Goal: Check status: Check status

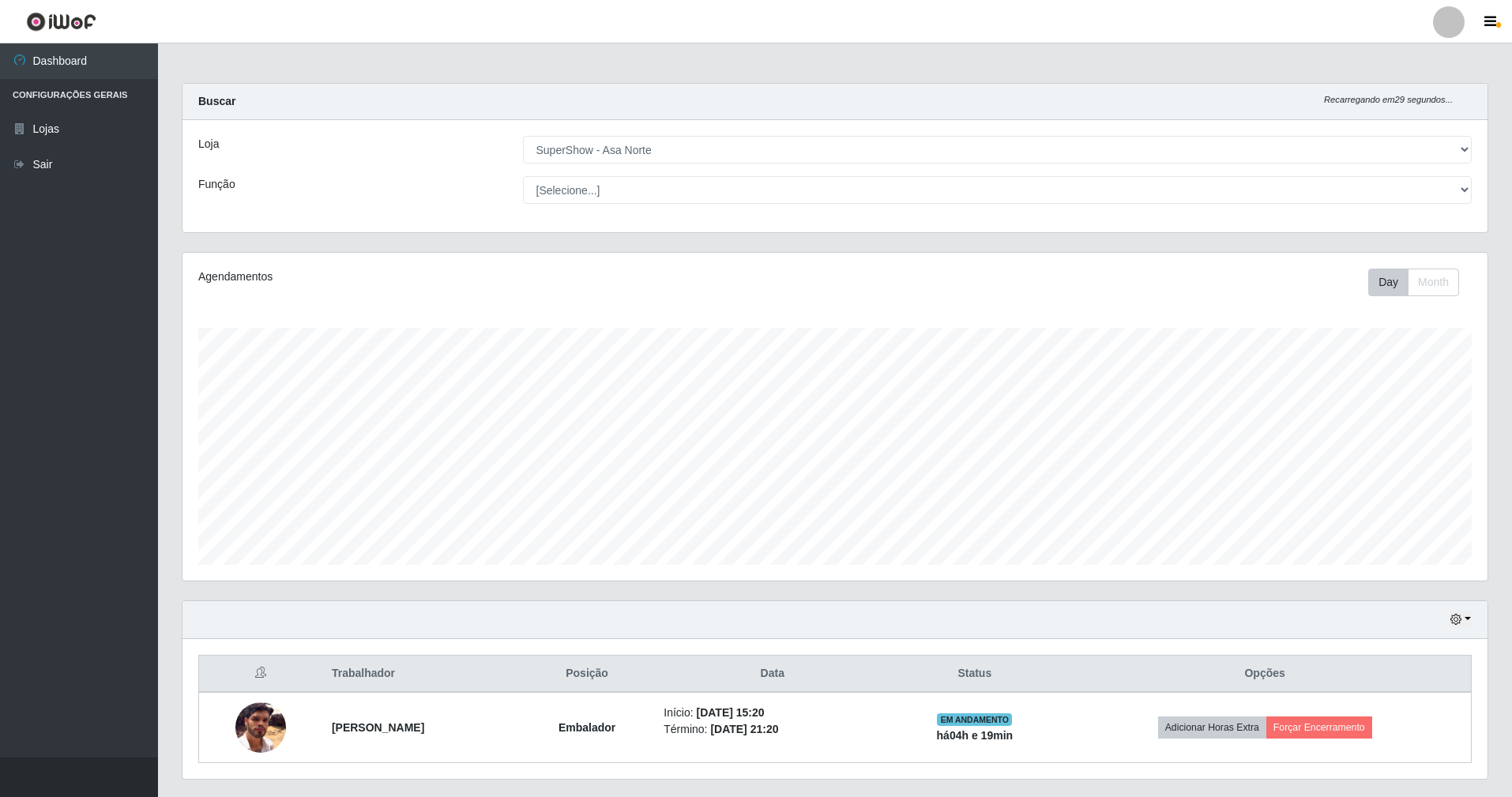
select select "71"
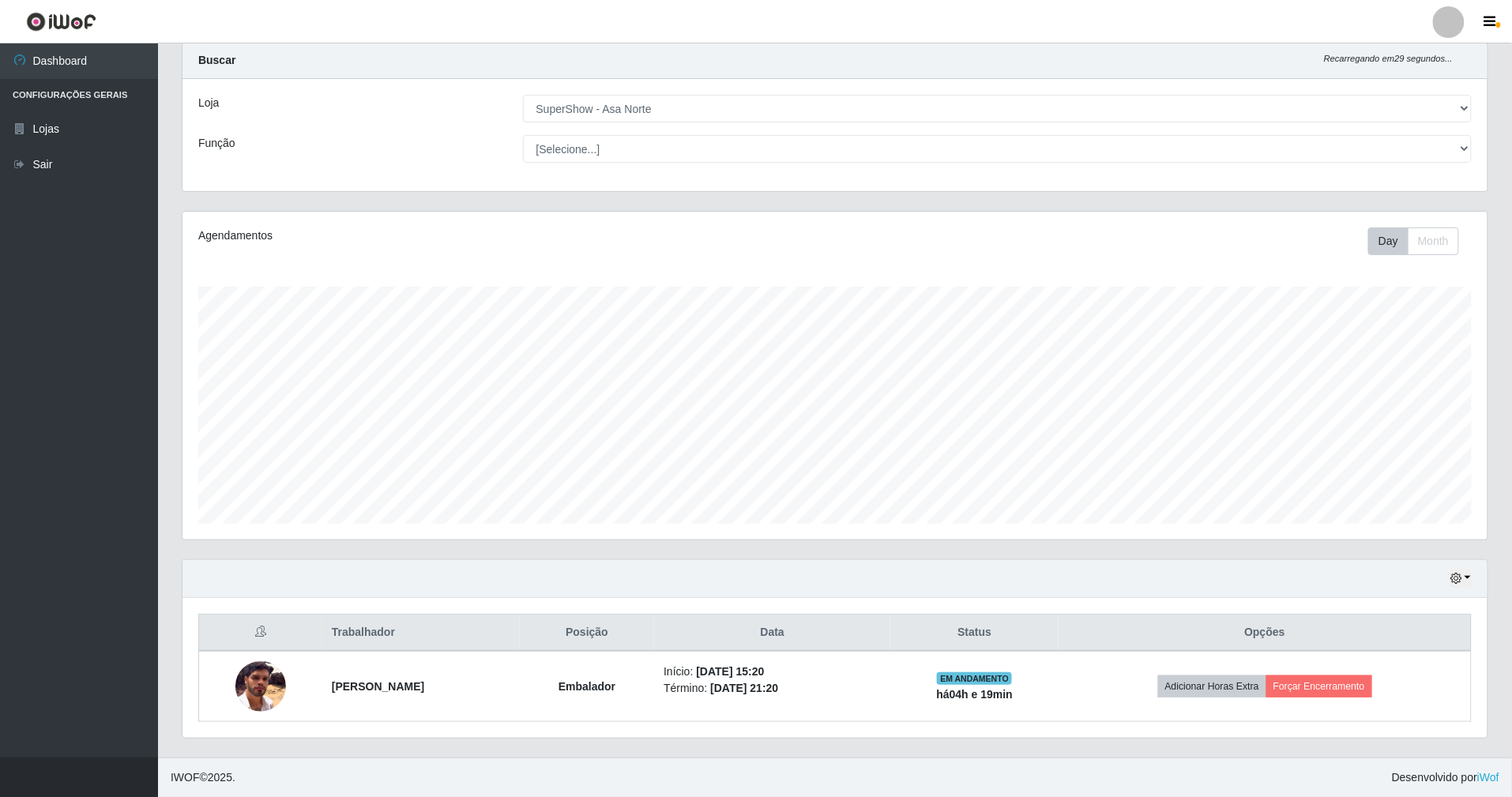
scroll to position [328, 1305]
click at [872, 595] on div "Hoje 1 dia 3 dias 1 Semana Não encerrados" at bounding box center [835, 579] width 1305 height 38
click at [1465, 575] on button "button" at bounding box center [1460, 579] width 22 height 18
click at [1416, 459] on button "1 dia" at bounding box center [1408, 451] width 124 height 33
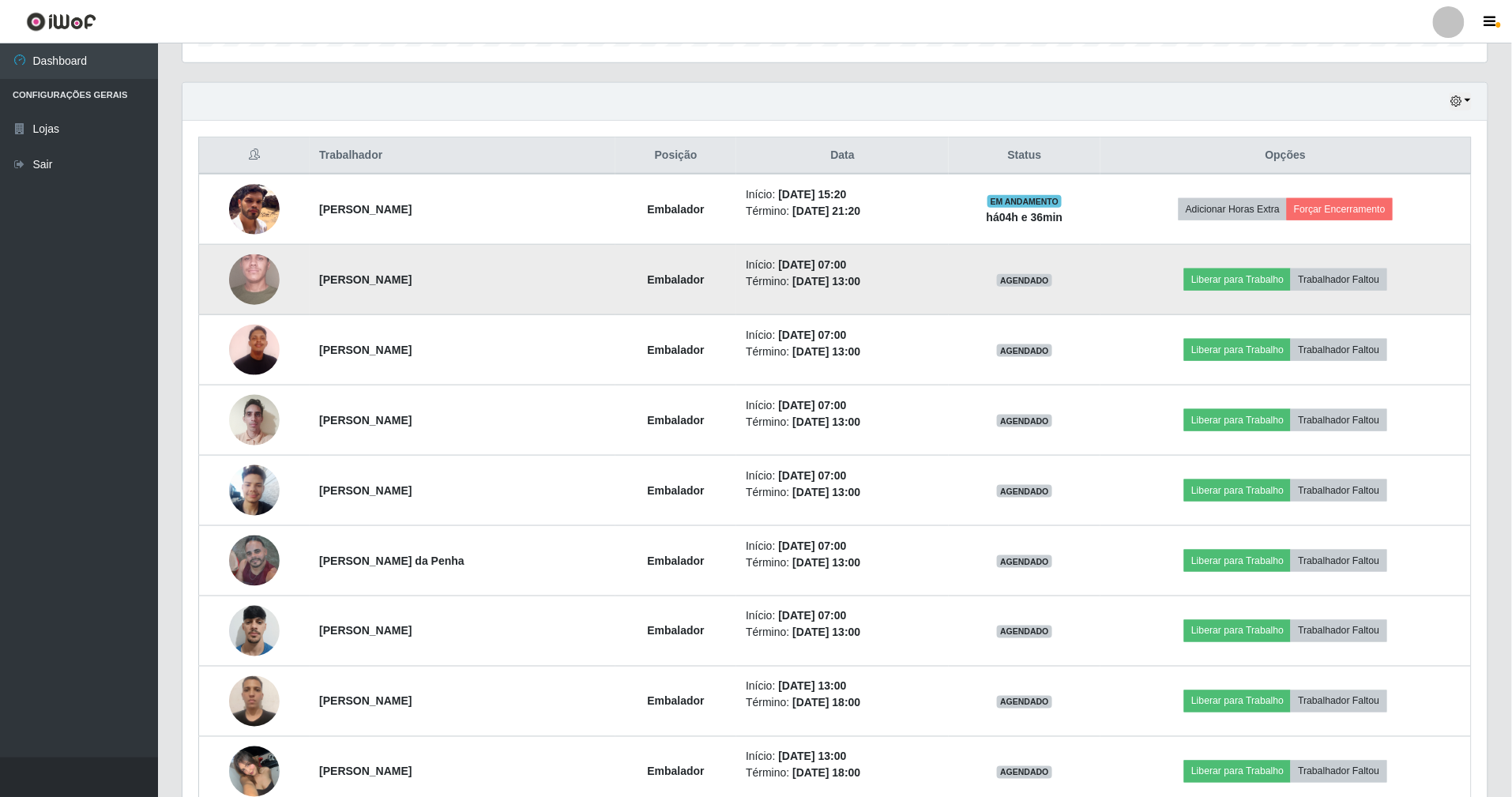
scroll to position [421, 0]
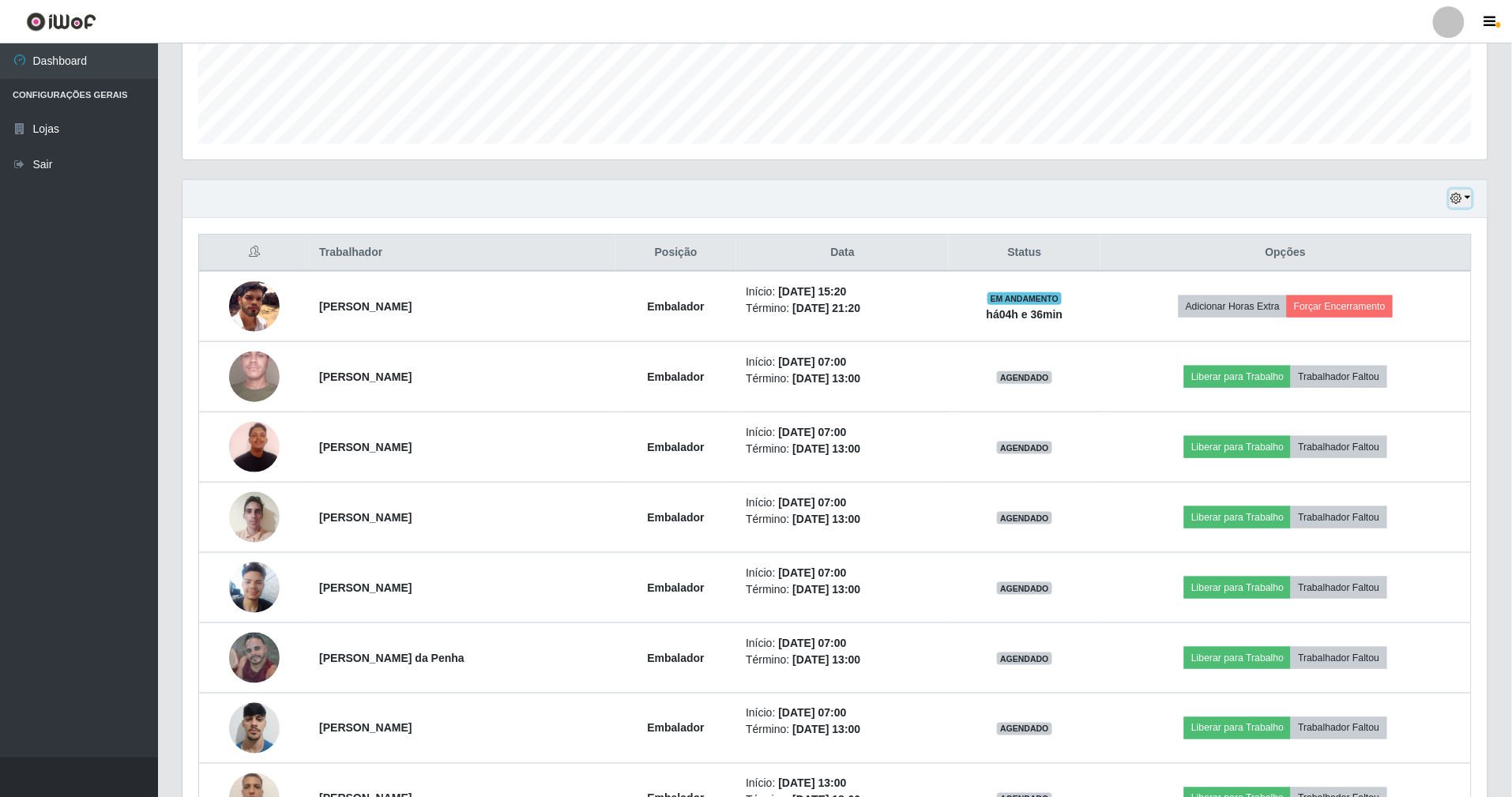
click at [1467, 199] on button "button" at bounding box center [1460, 199] width 22 height 18
click at [1409, 231] on button "Hoje" at bounding box center [1408, 226] width 124 height 33
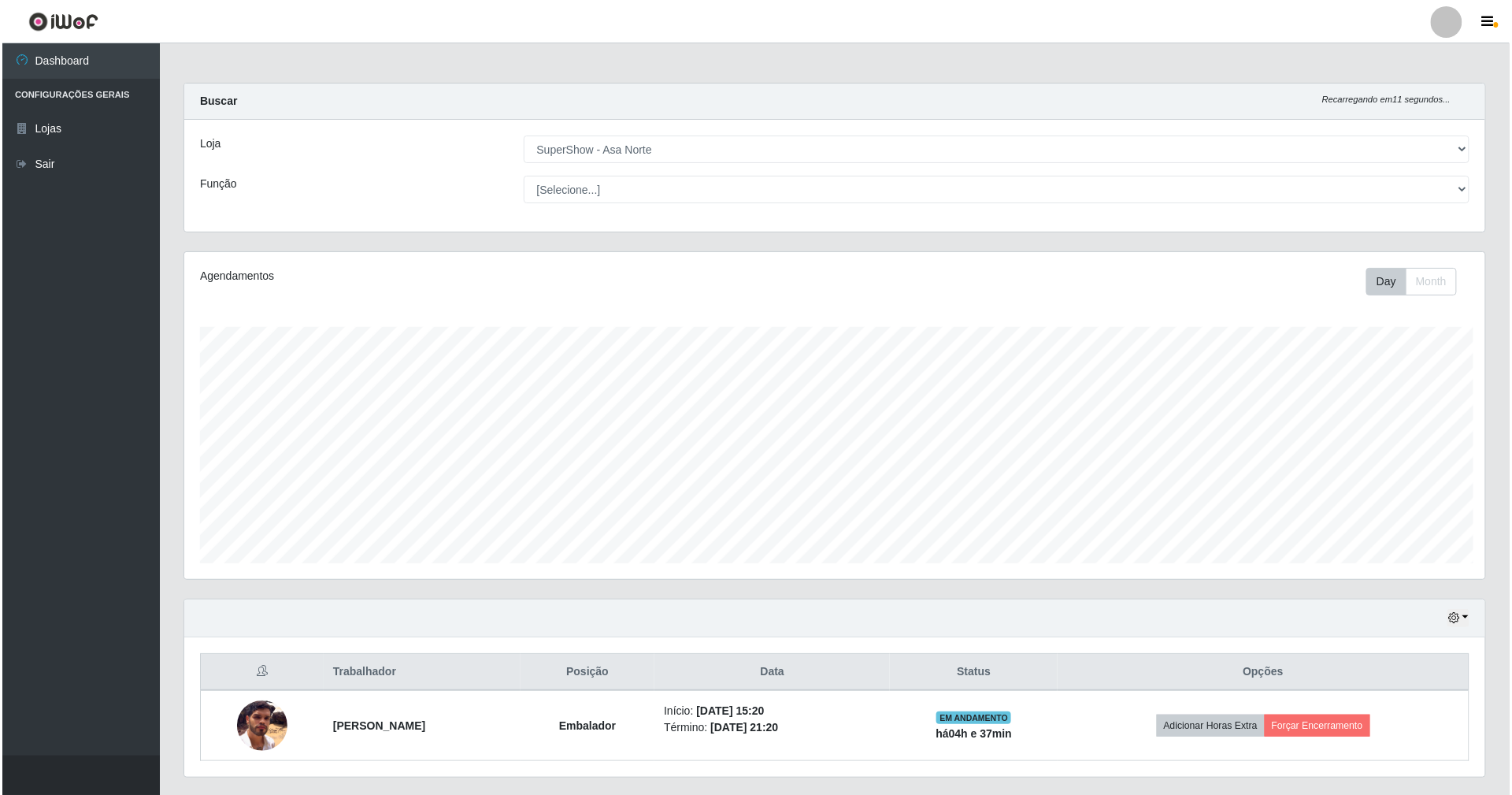
scroll to position [787426, 786258]
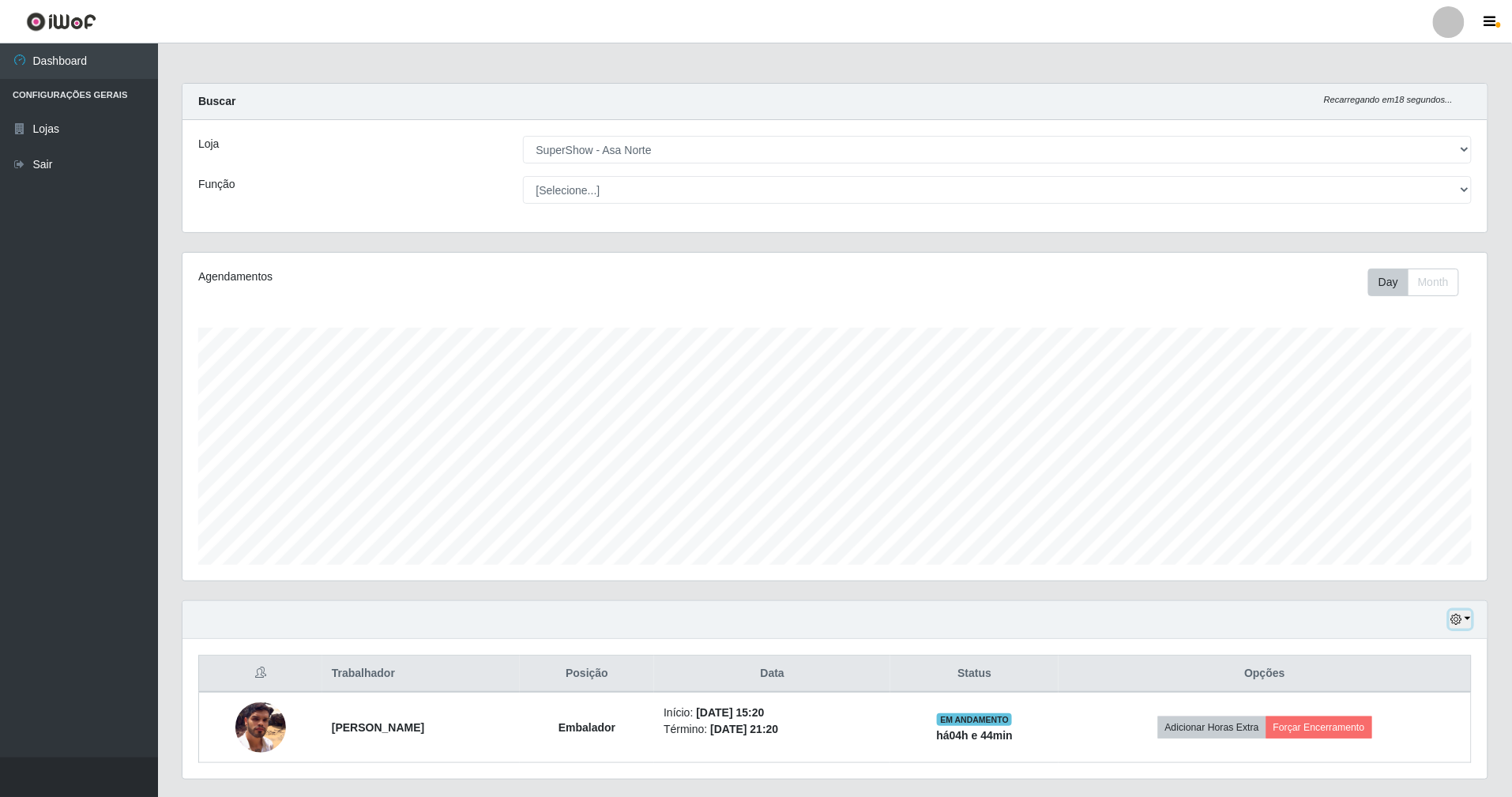
click at [1464, 621] on button "button" at bounding box center [1460, 619] width 22 height 18
click at [1409, 496] on button "1 dia" at bounding box center [1408, 492] width 124 height 33
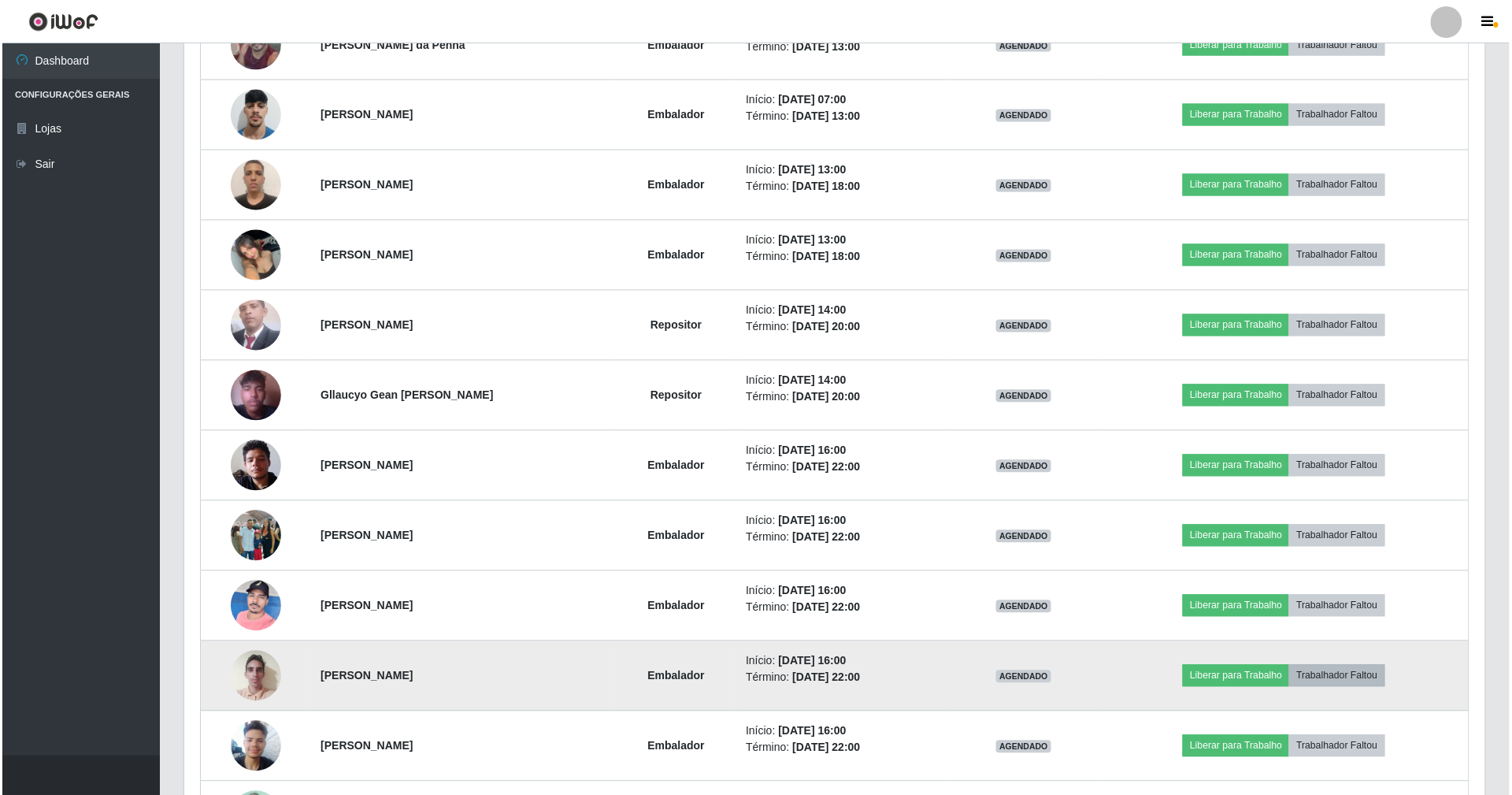
scroll to position [1170, 0]
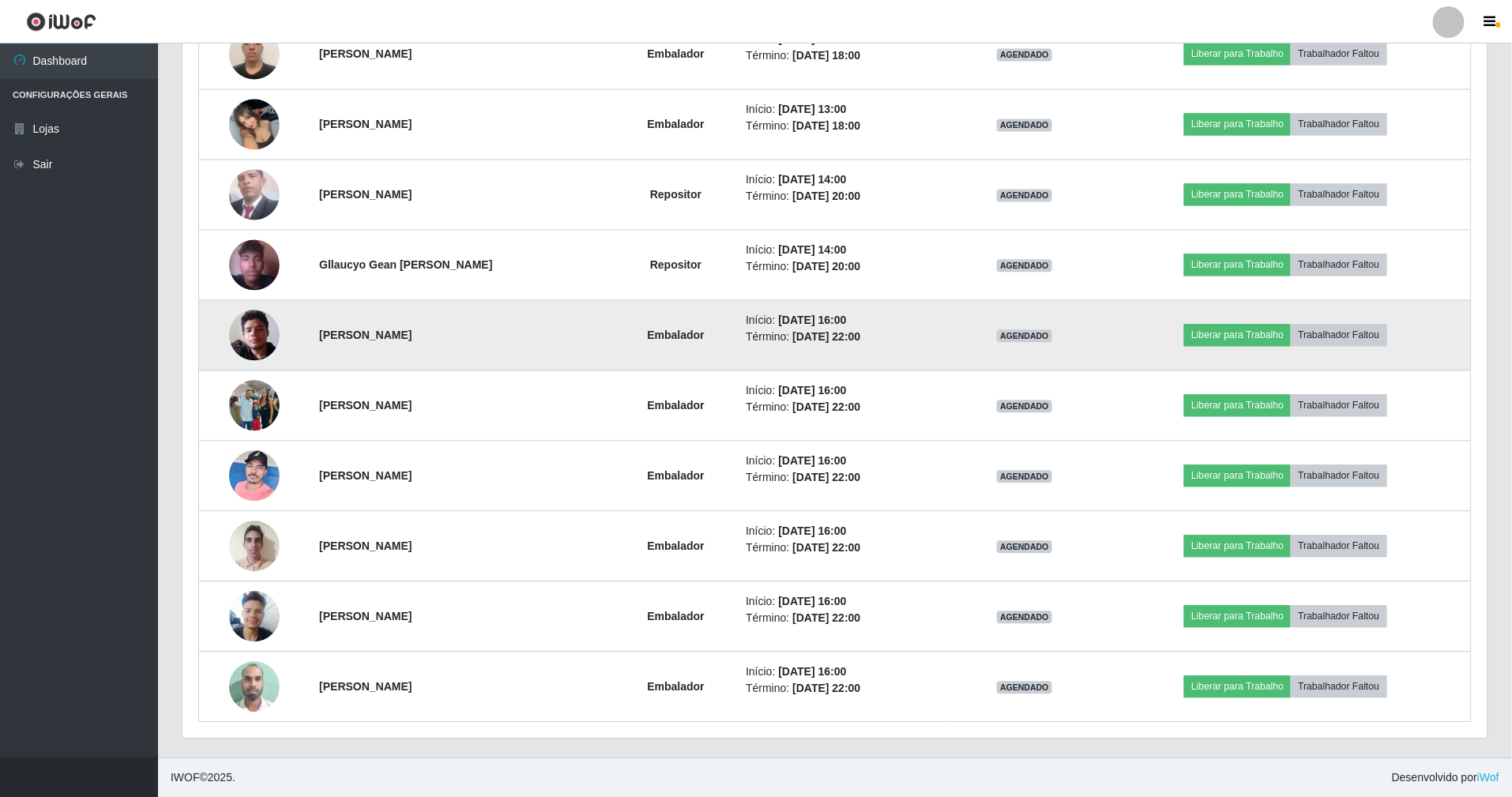
click at [241, 327] on img at bounding box center [254, 334] width 51 height 67
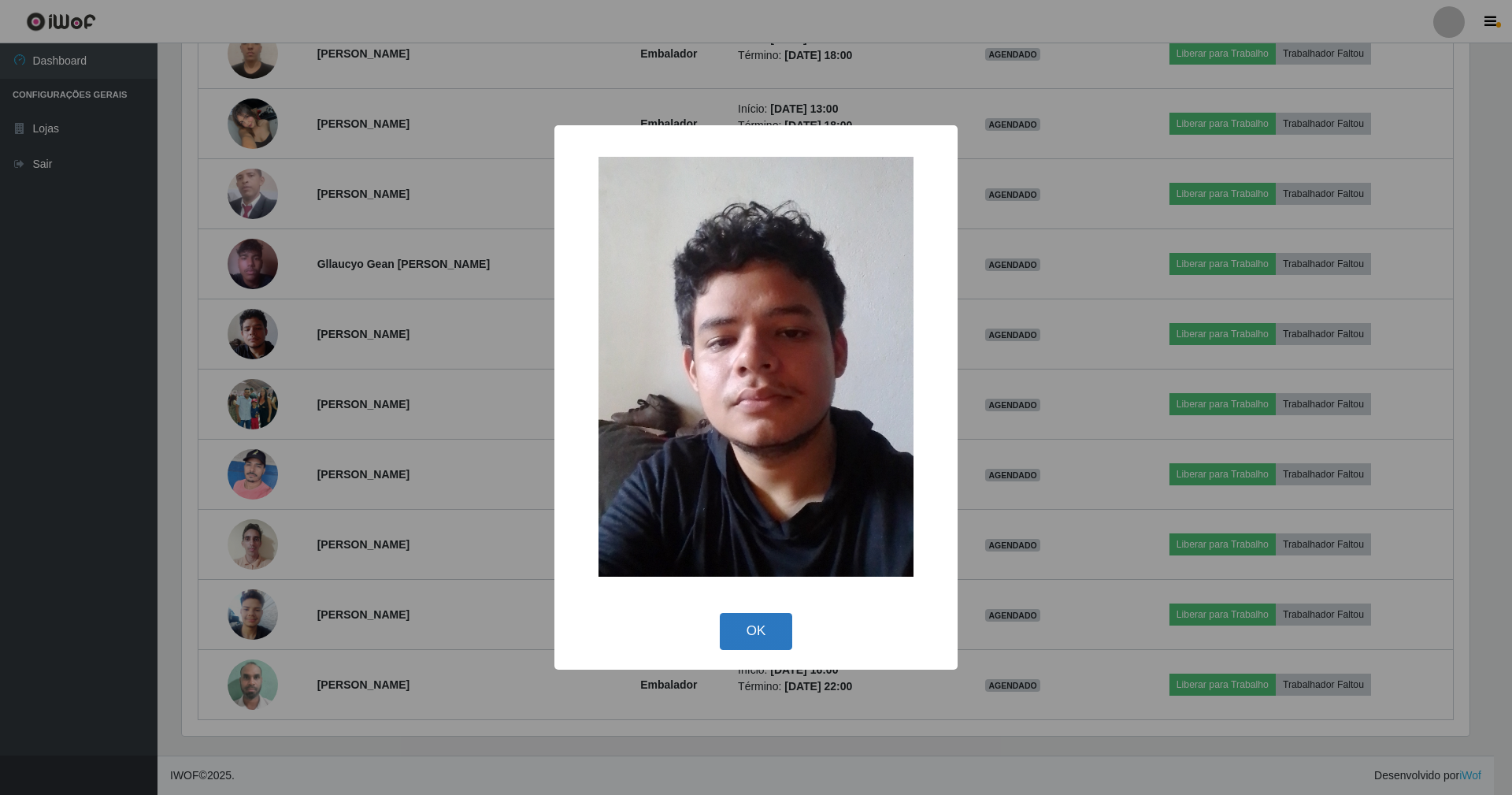
click at [777, 630] on button "OK" at bounding box center [756, 631] width 73 height 37
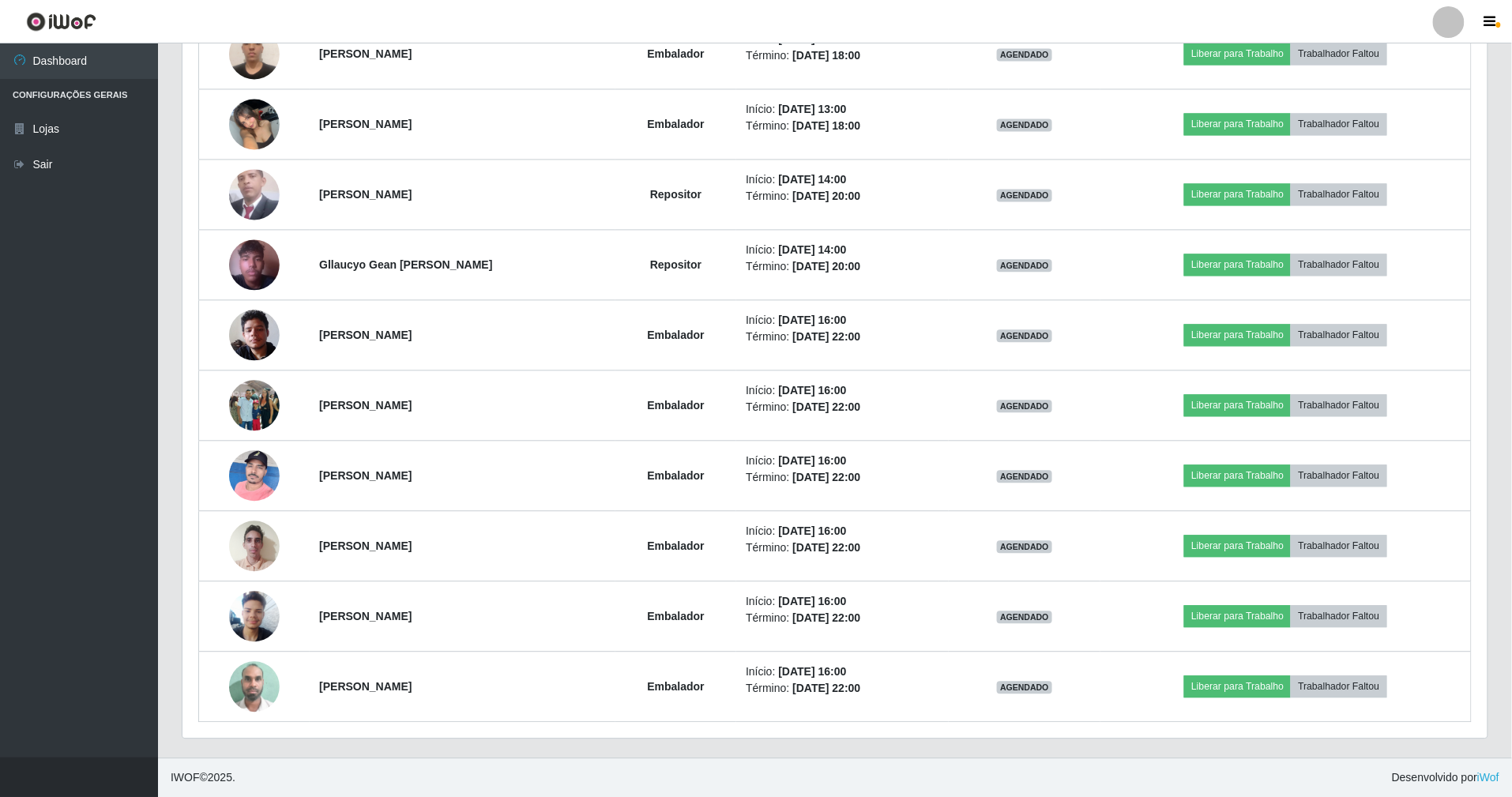
scroll to position [328, 1305]
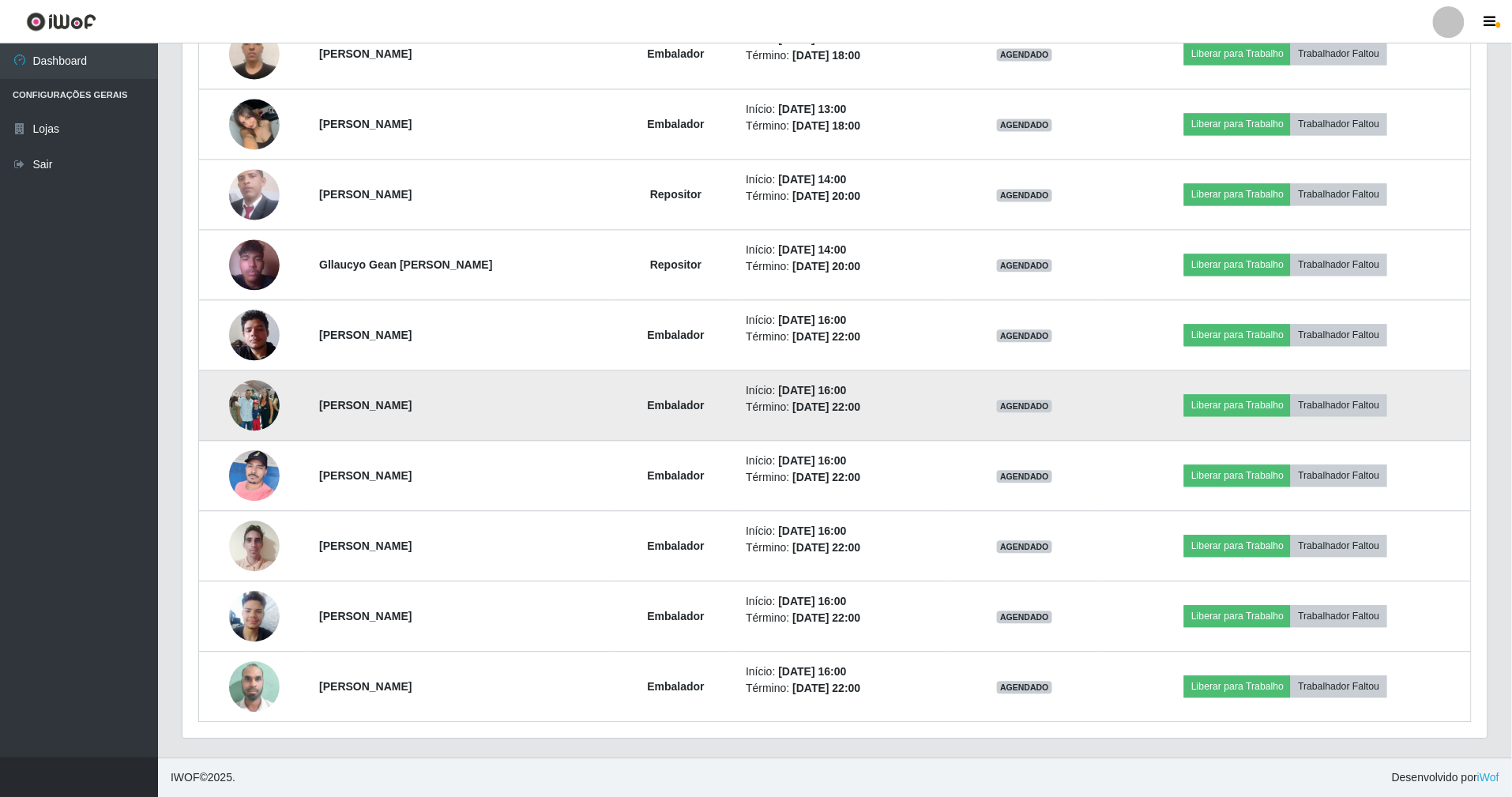
click at [246, 403] on img at bounding box center [254, 405] width 51 height 67
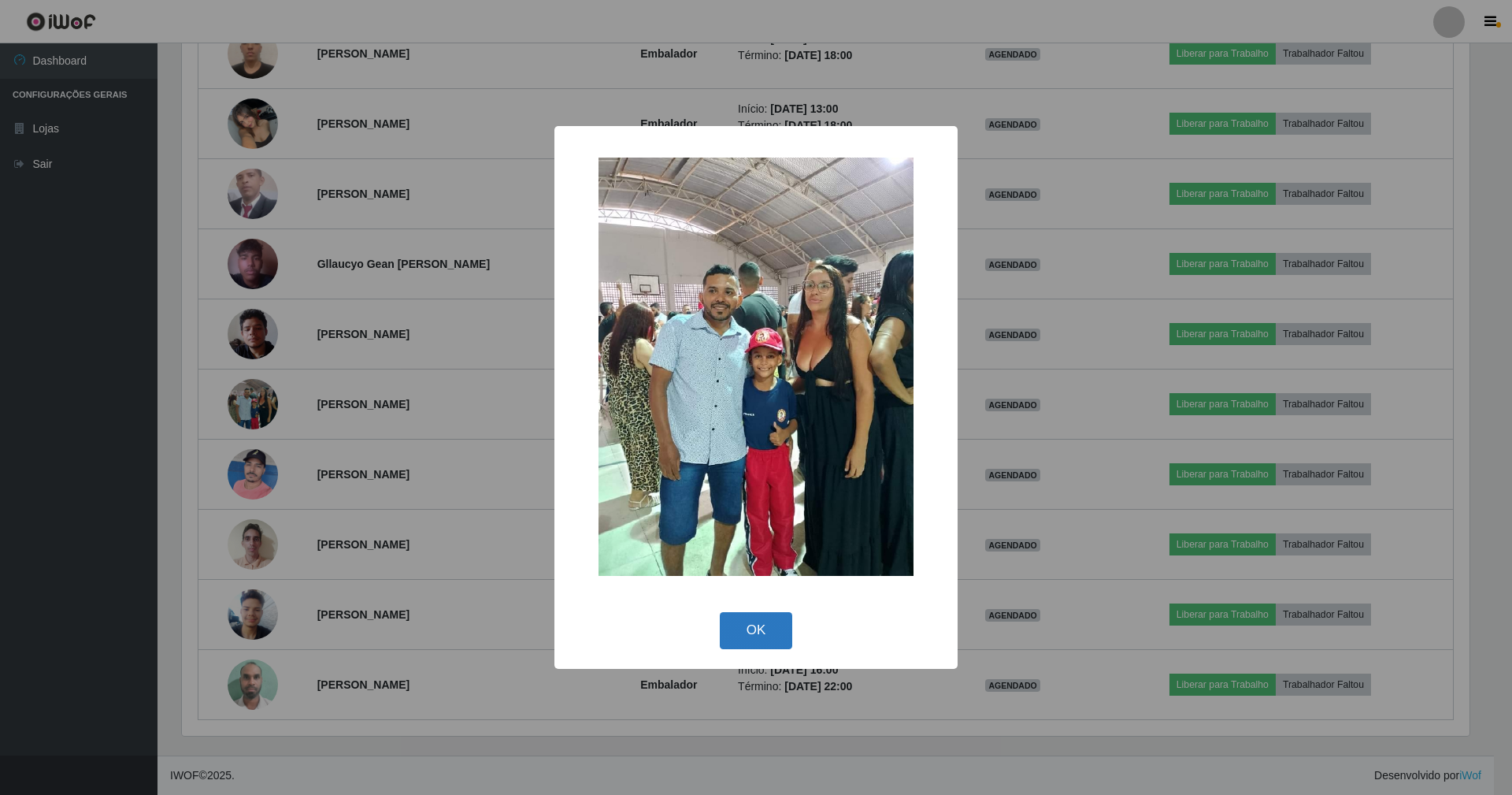
click at [767, 622] on button "OK" at bounding box center [756, 630] width 73 height 37
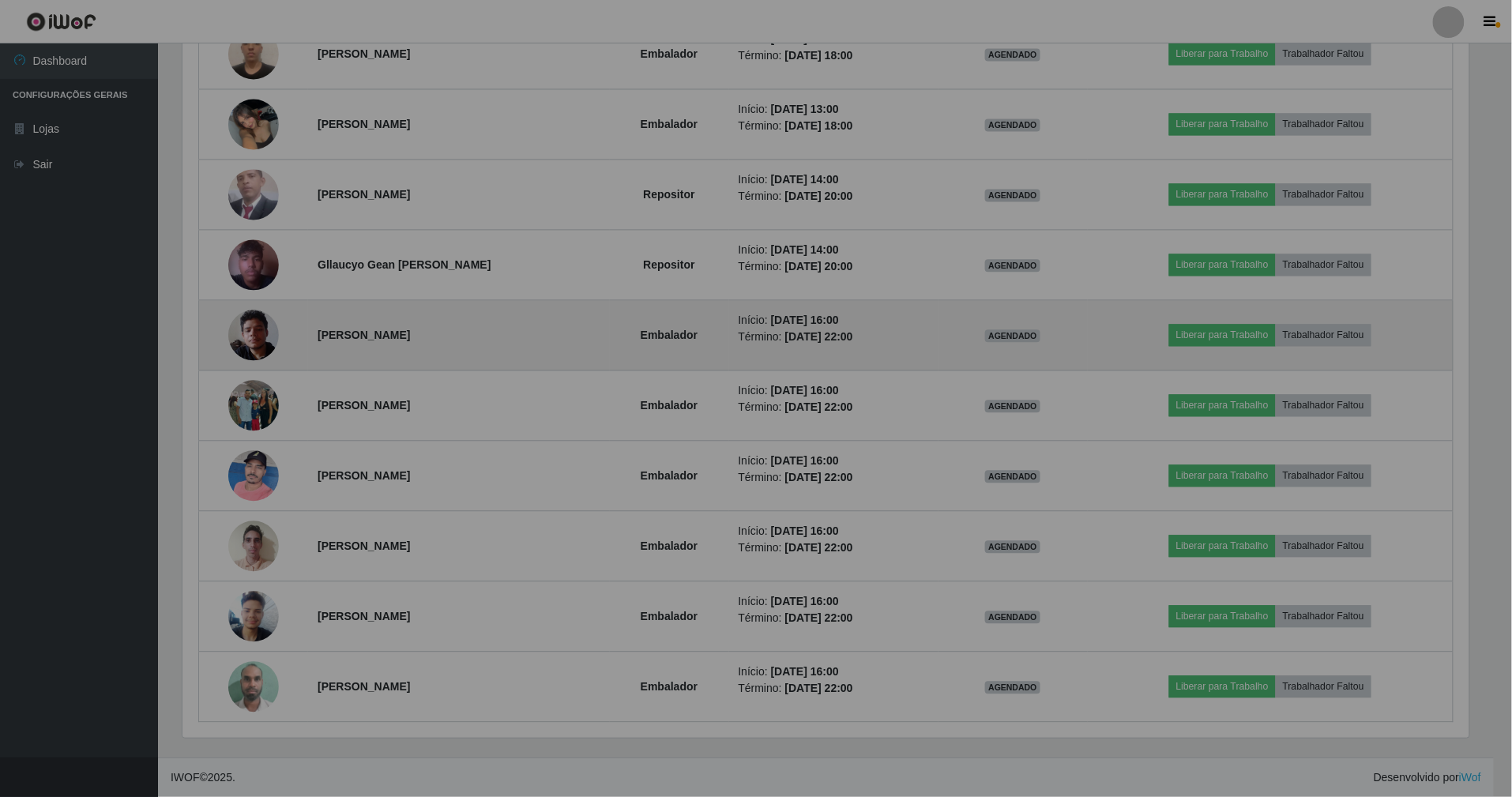
scroll to position [328, 1305]
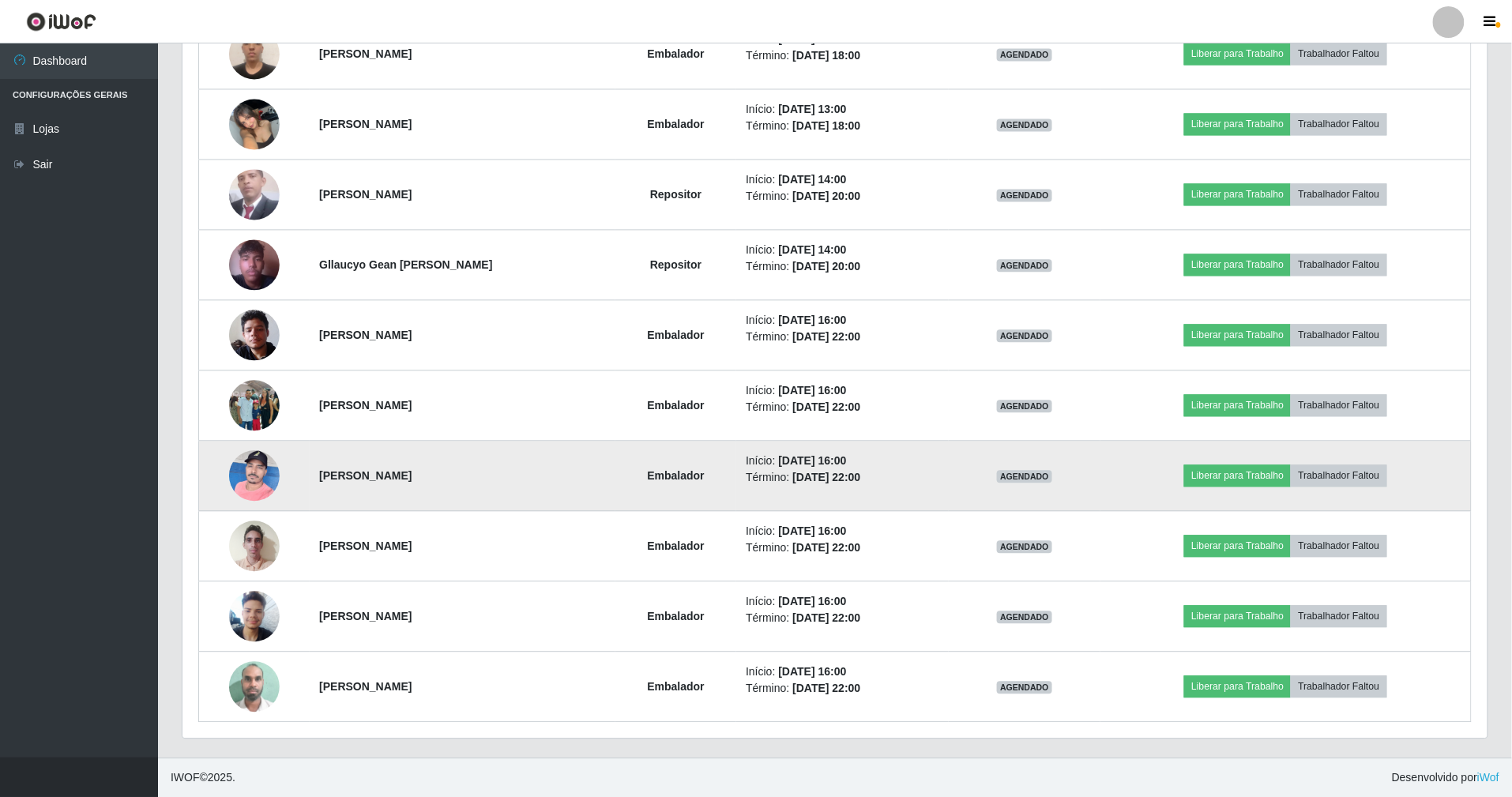
click at [263, 465] on img at bounding box center [254, 475] width 51 height 67
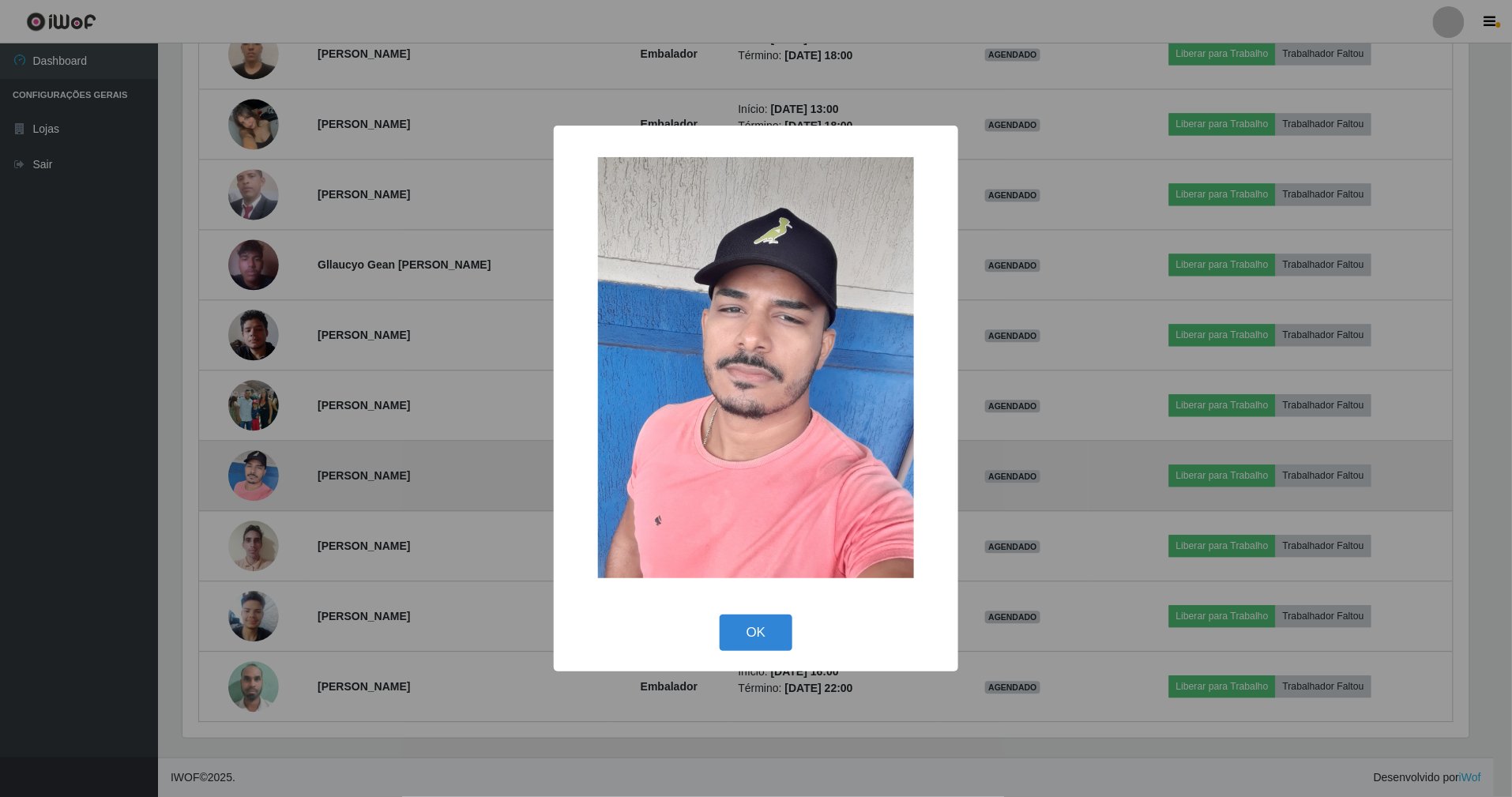
scroll to position [328, 1291]
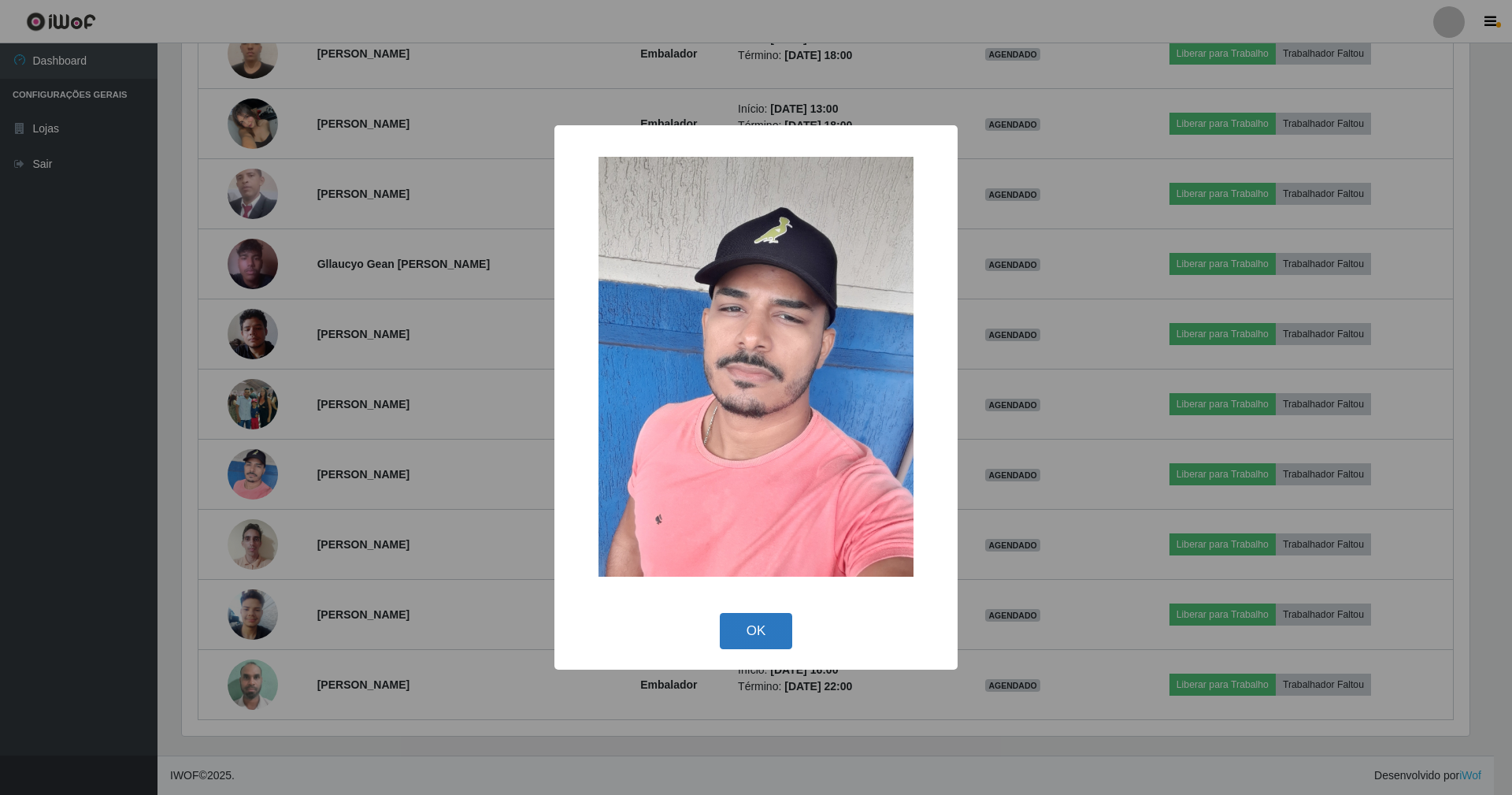
click at [756, 631] on button "OK" at bounding box center [756, 631] width 73 height 37
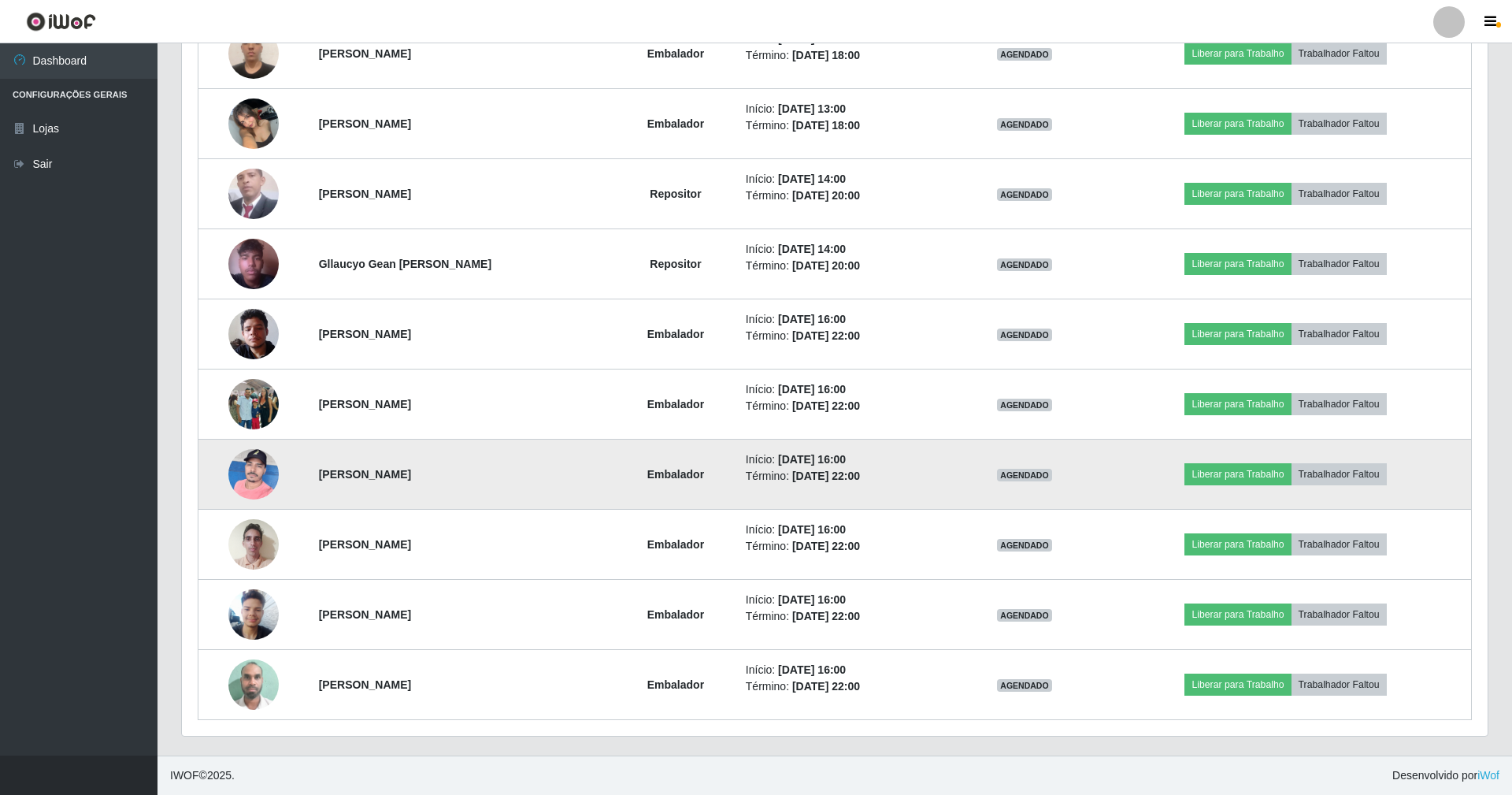
scroll to position [327, 1301]
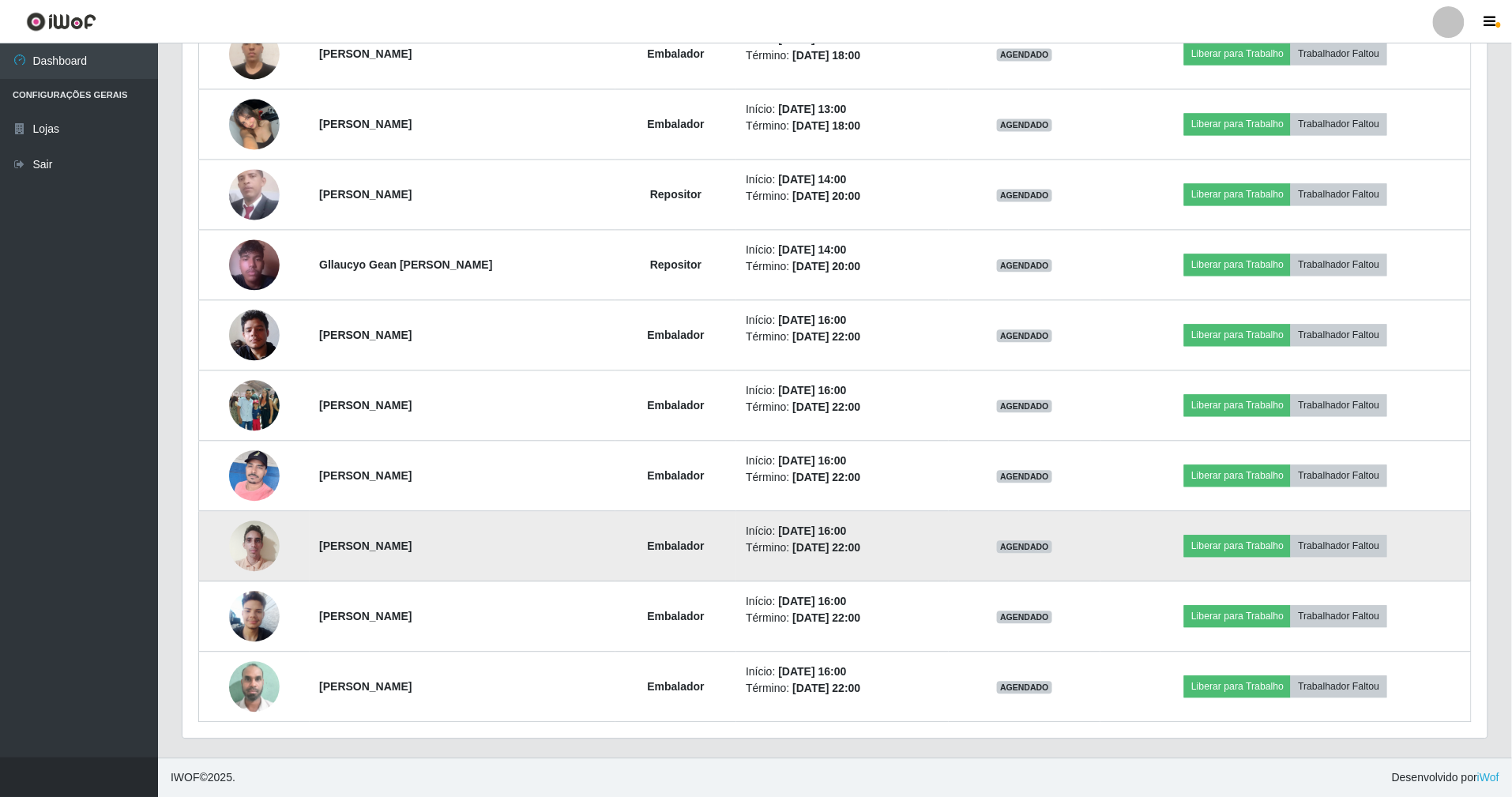
click at [254, 532] on img at bounding box center [254, 545] width 51 height 67
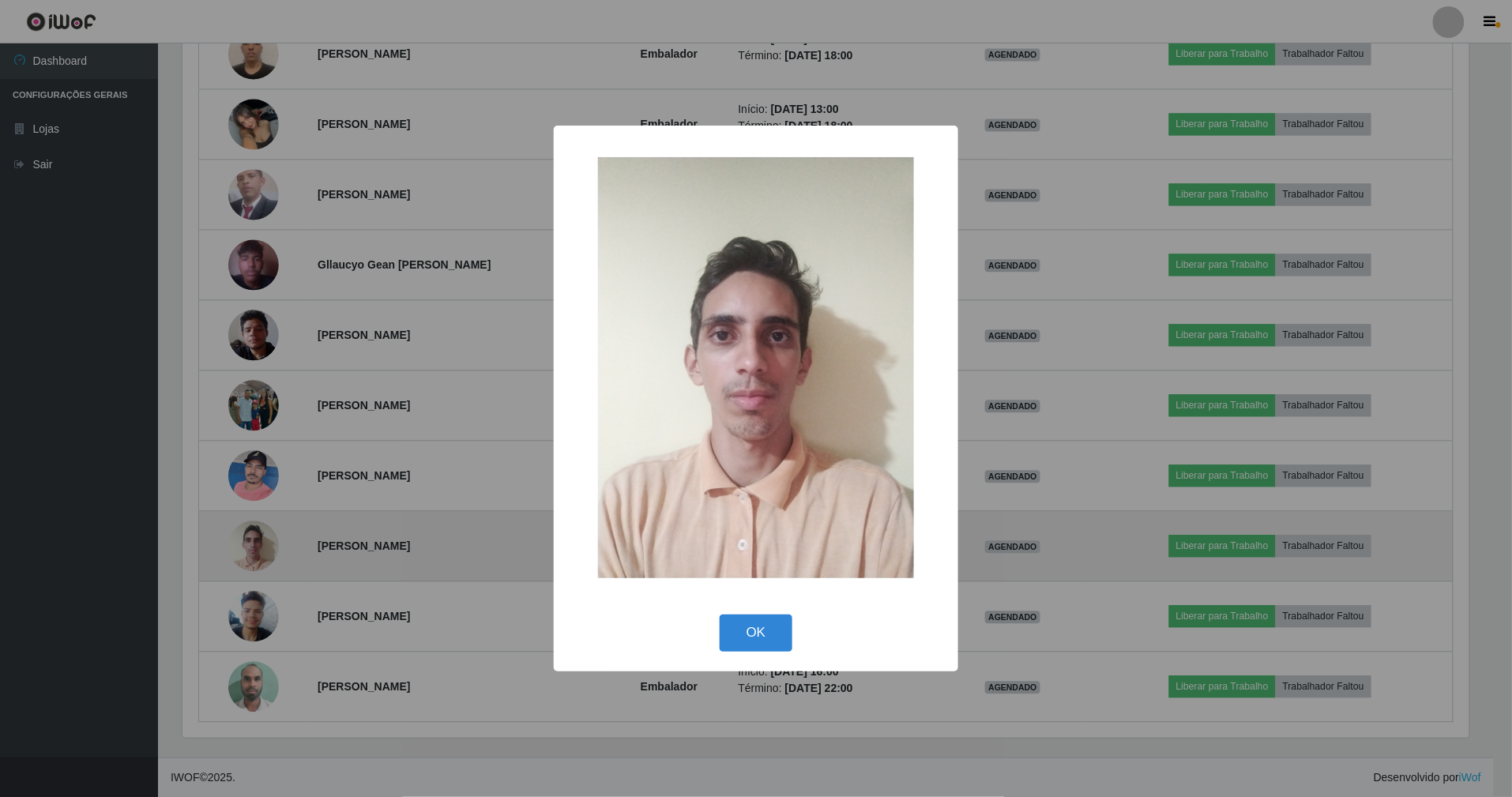
scroll to position [328, 1291]
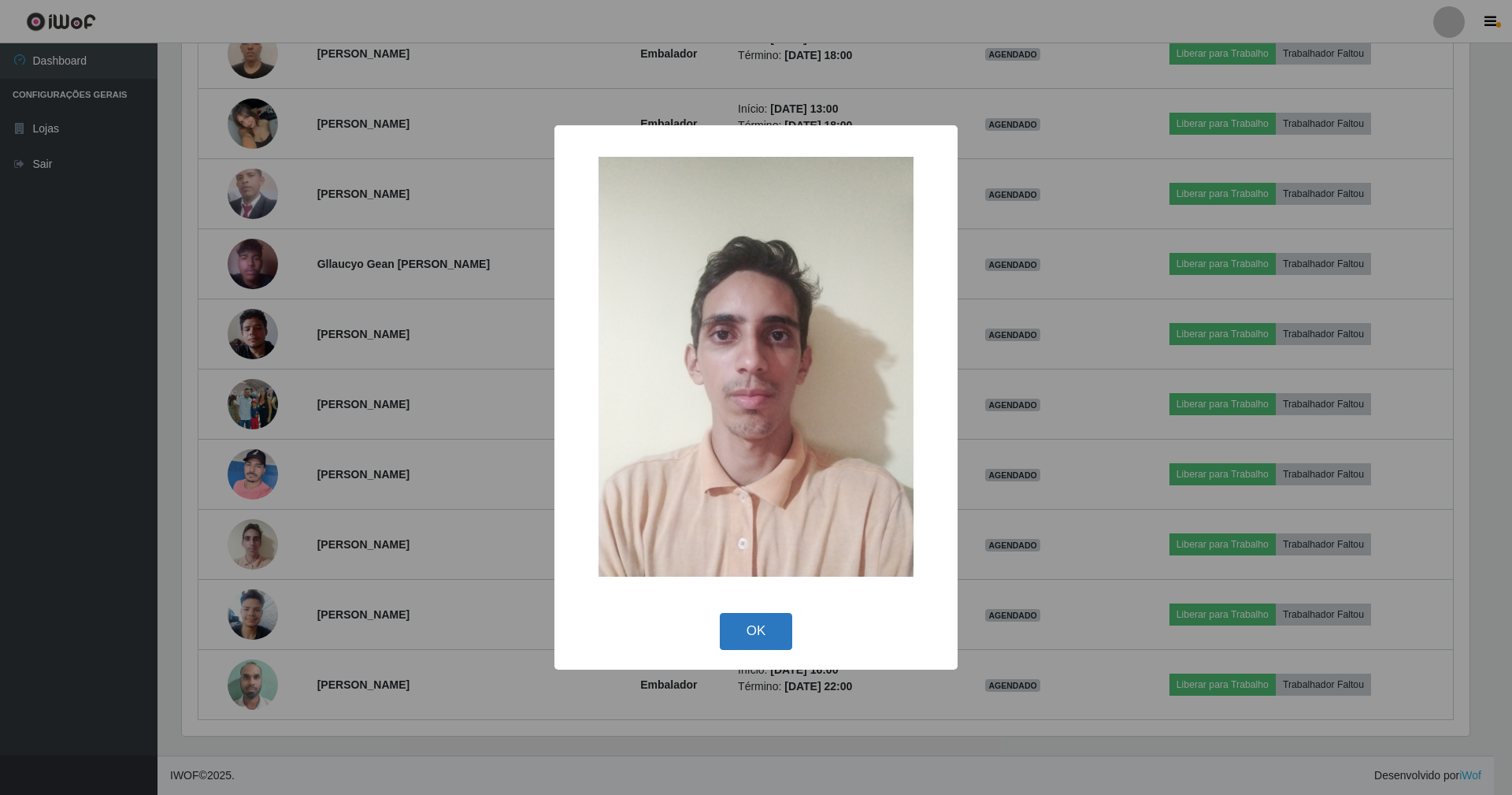
click at [757, 622] on button "OK" at bounding box center [756, 631] width 73 height 37
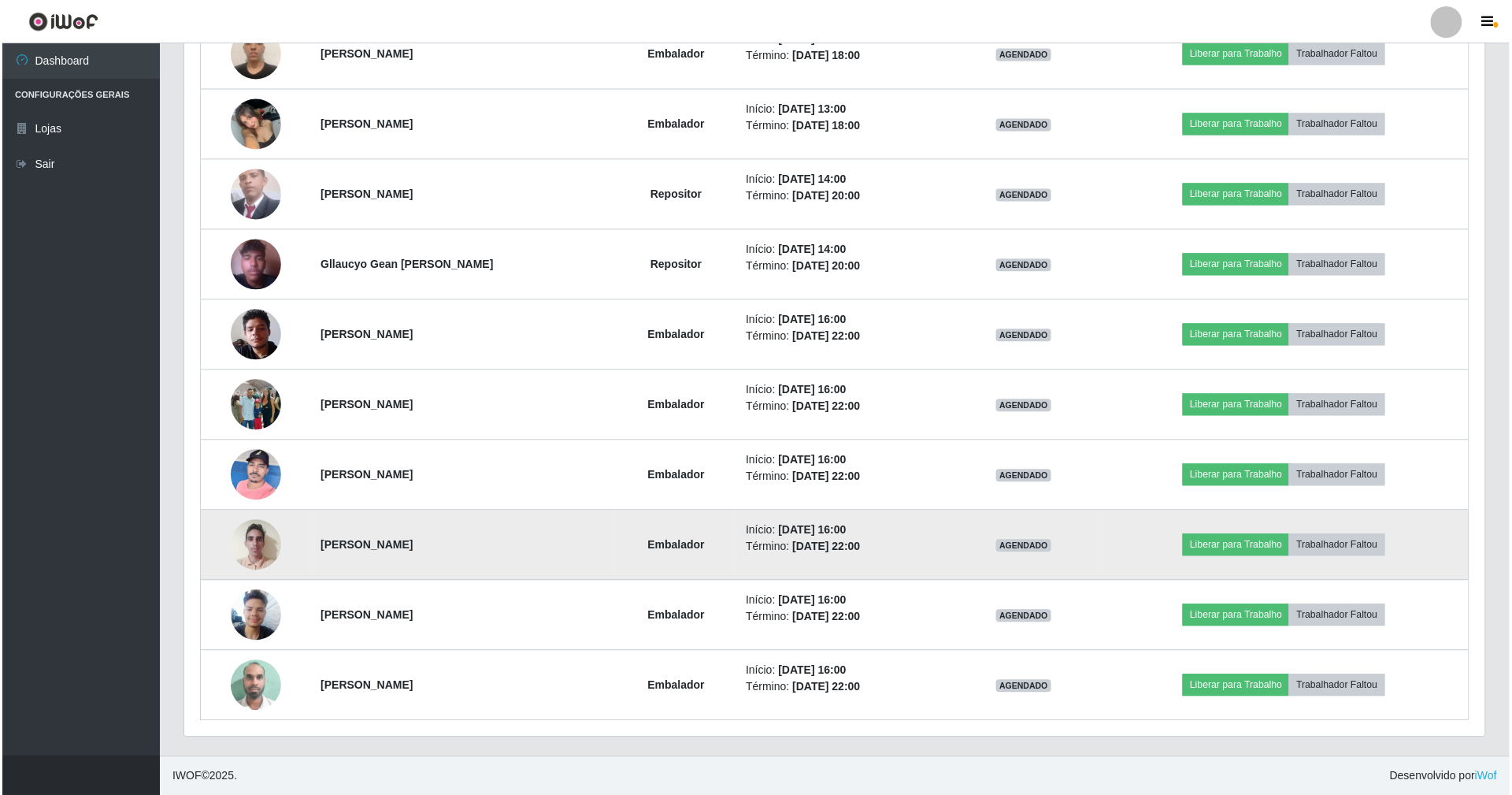
scroll to position [327, 1301]
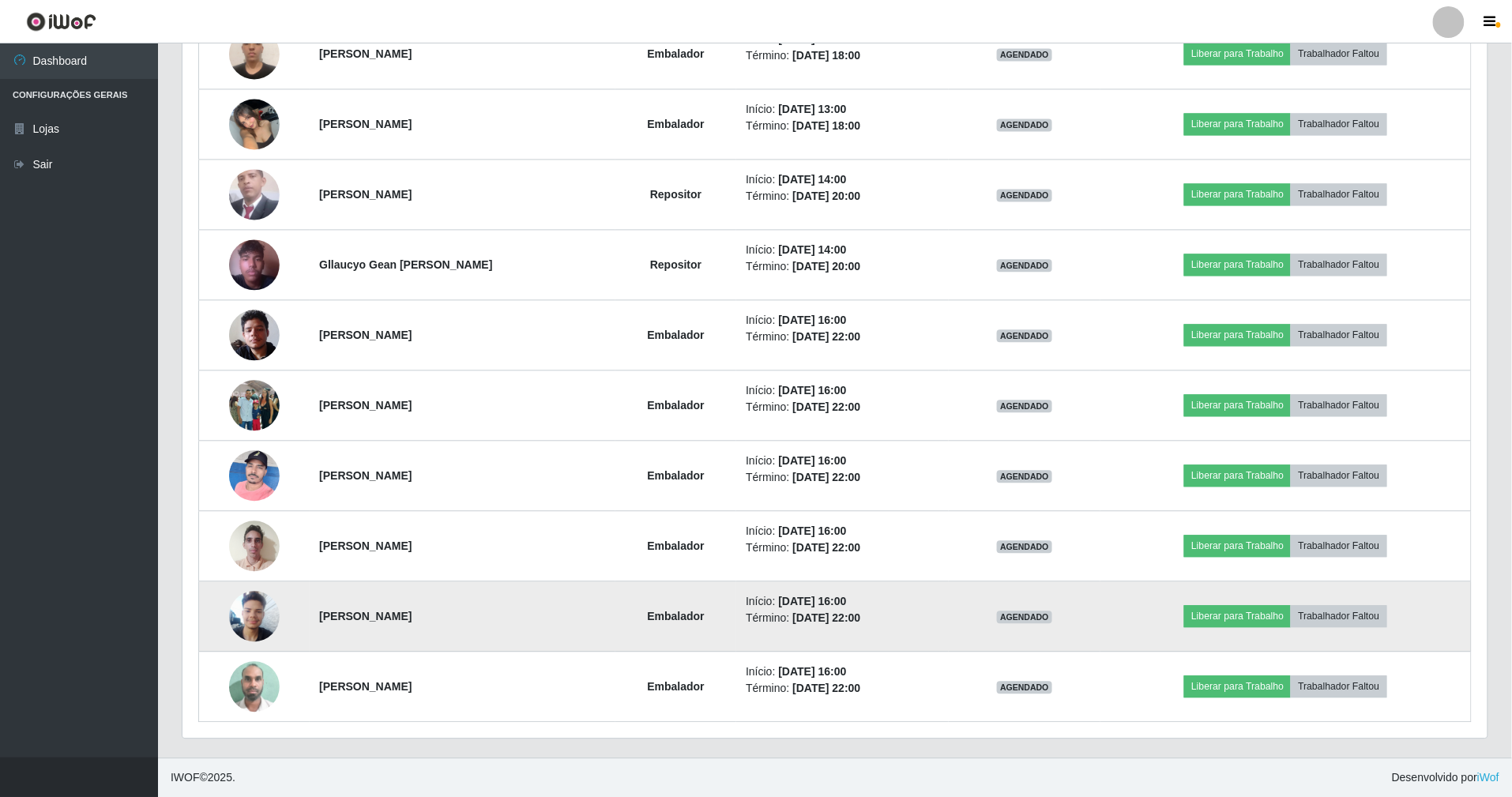
click at [237, 623] on img at bounding box center [254, 615] width 51 height 67
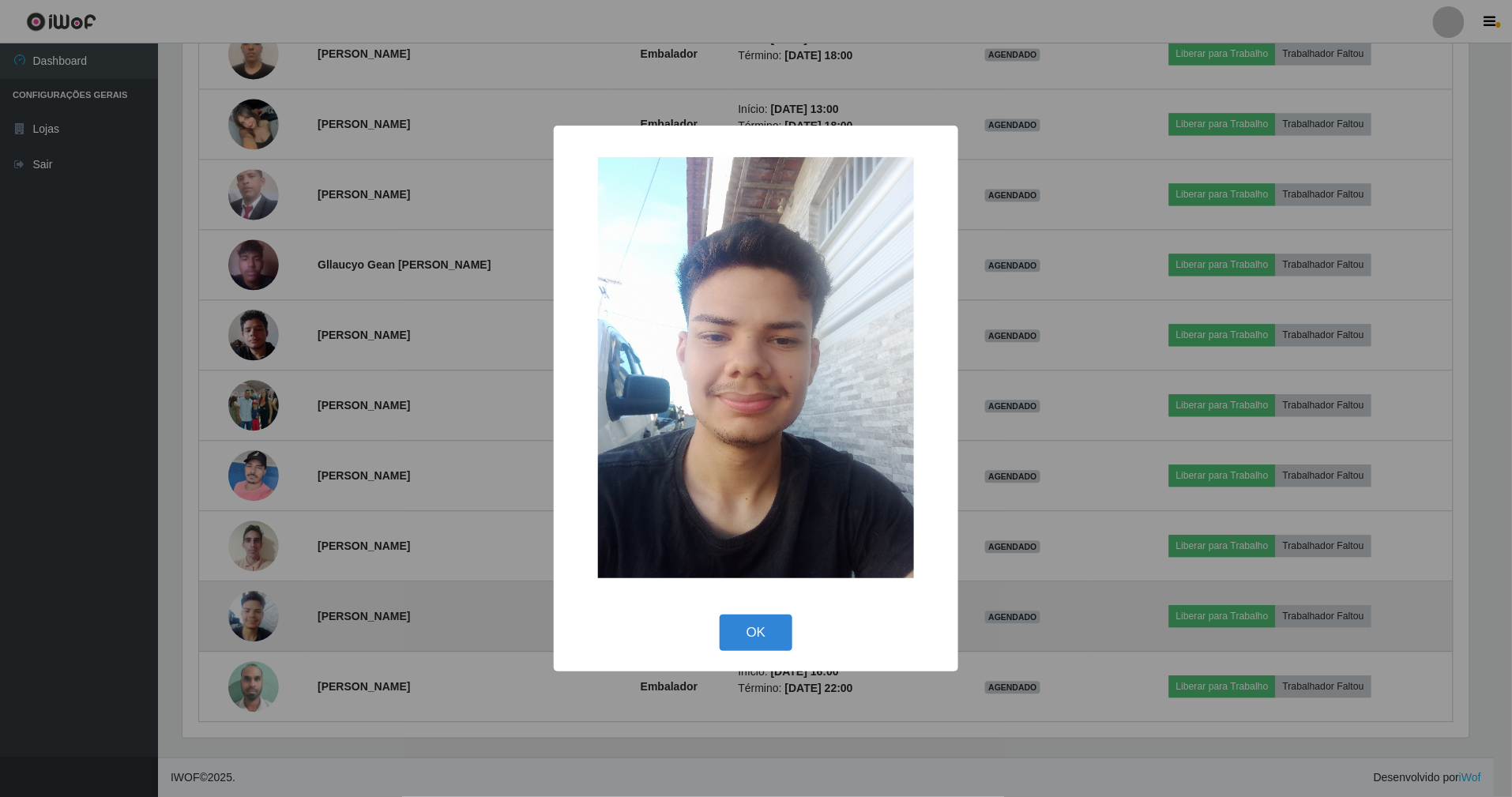
scroll to position [328, 1291]
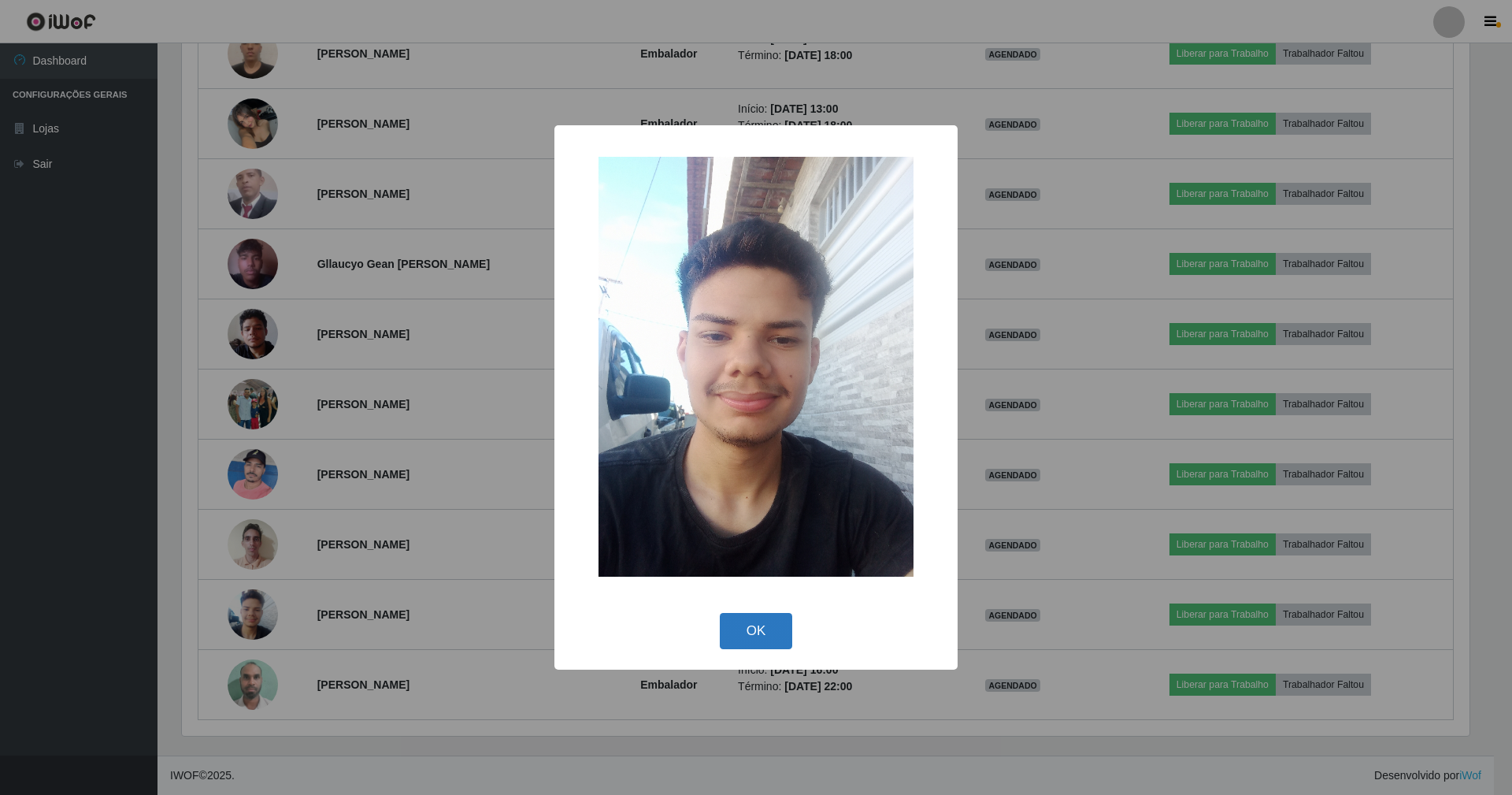
click at [760, 631] on button "OK" at bounding box center [756, 631] width 73 height 37
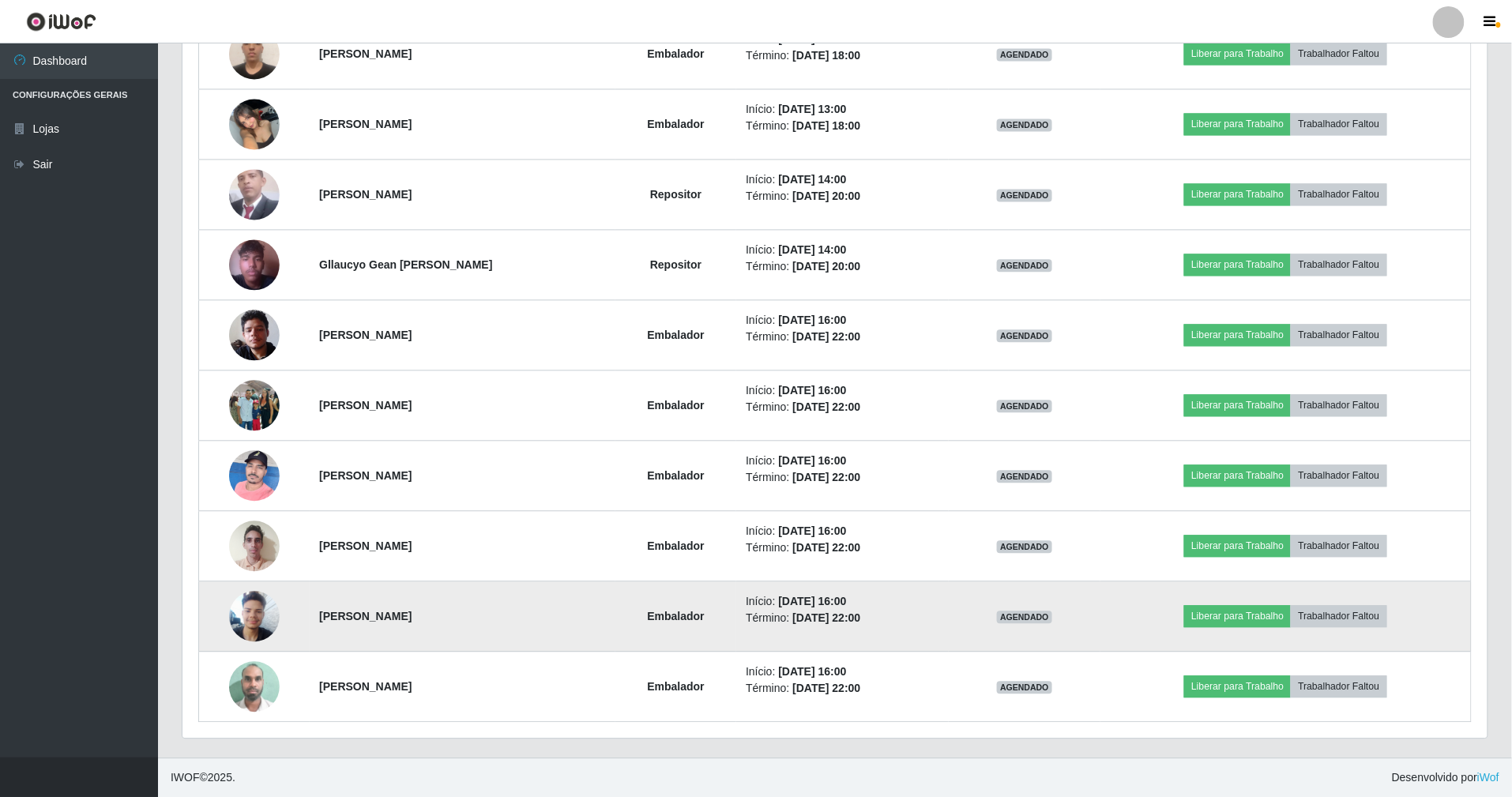
scroll to position [328, 1305]
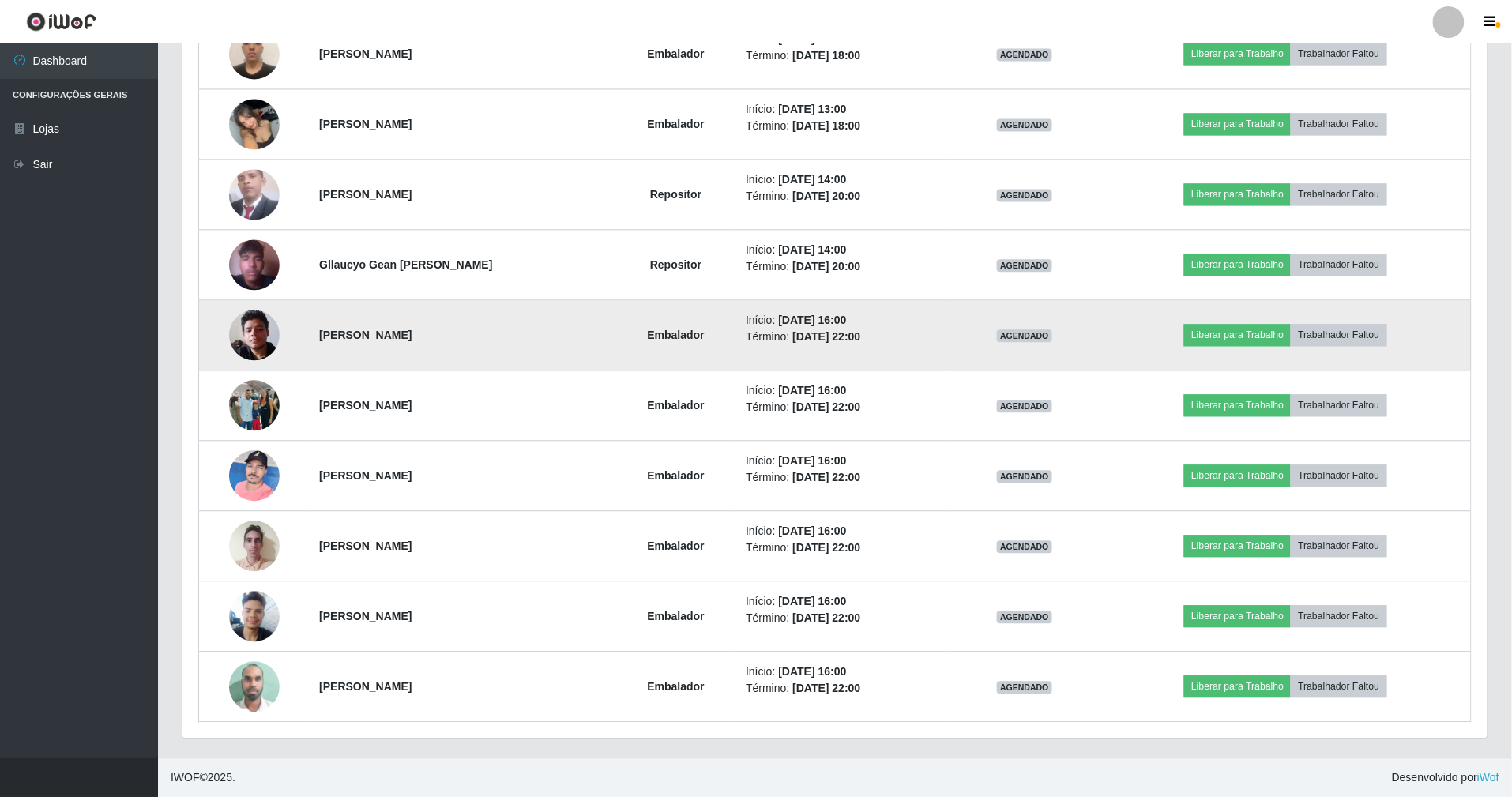
click at [253, 332] on img at bounding box center [254, 334] width 51 height 67
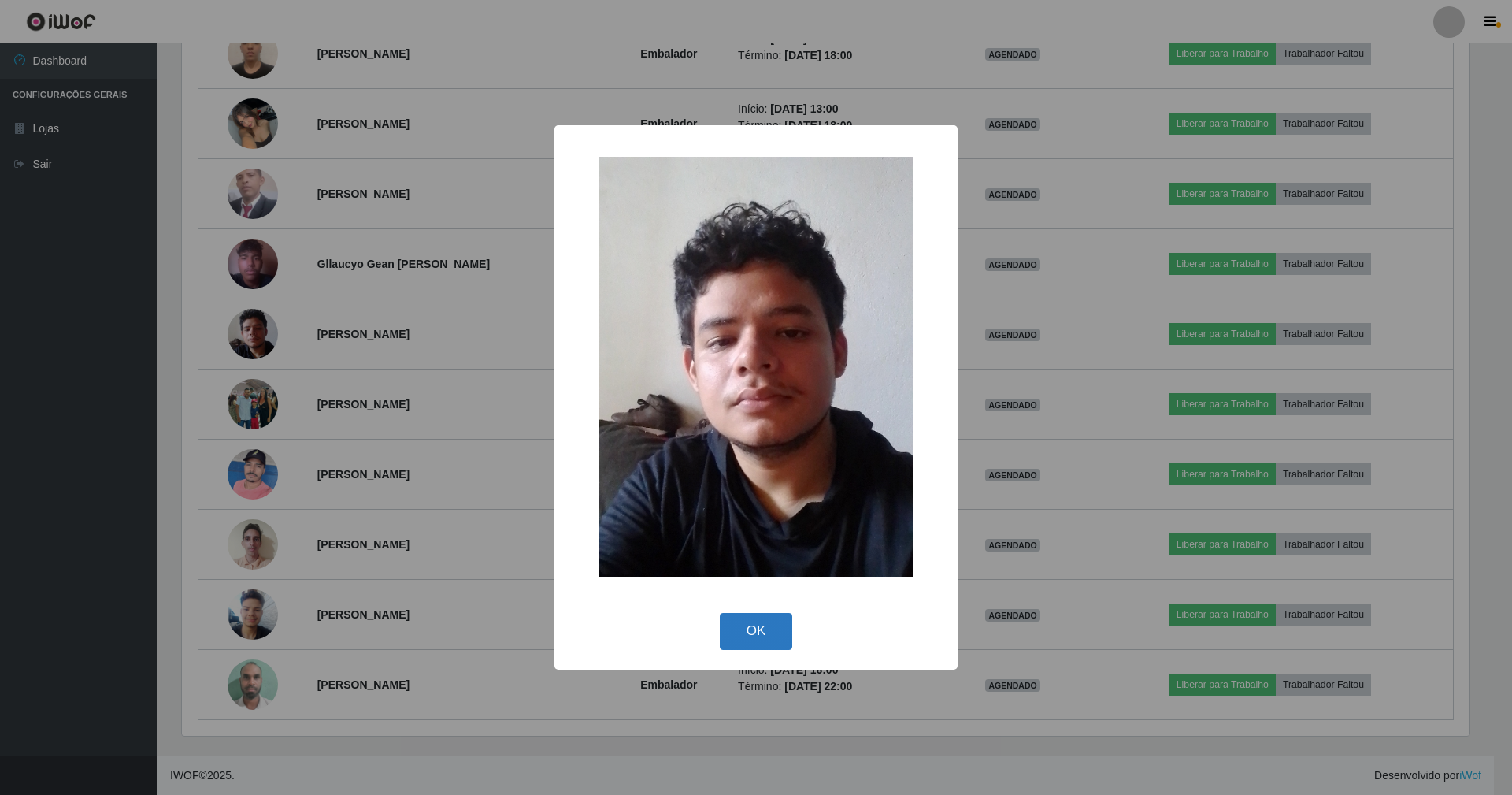
click at [780, 640] on button "OK" at bounding box center [756, 631] width 73 height 37
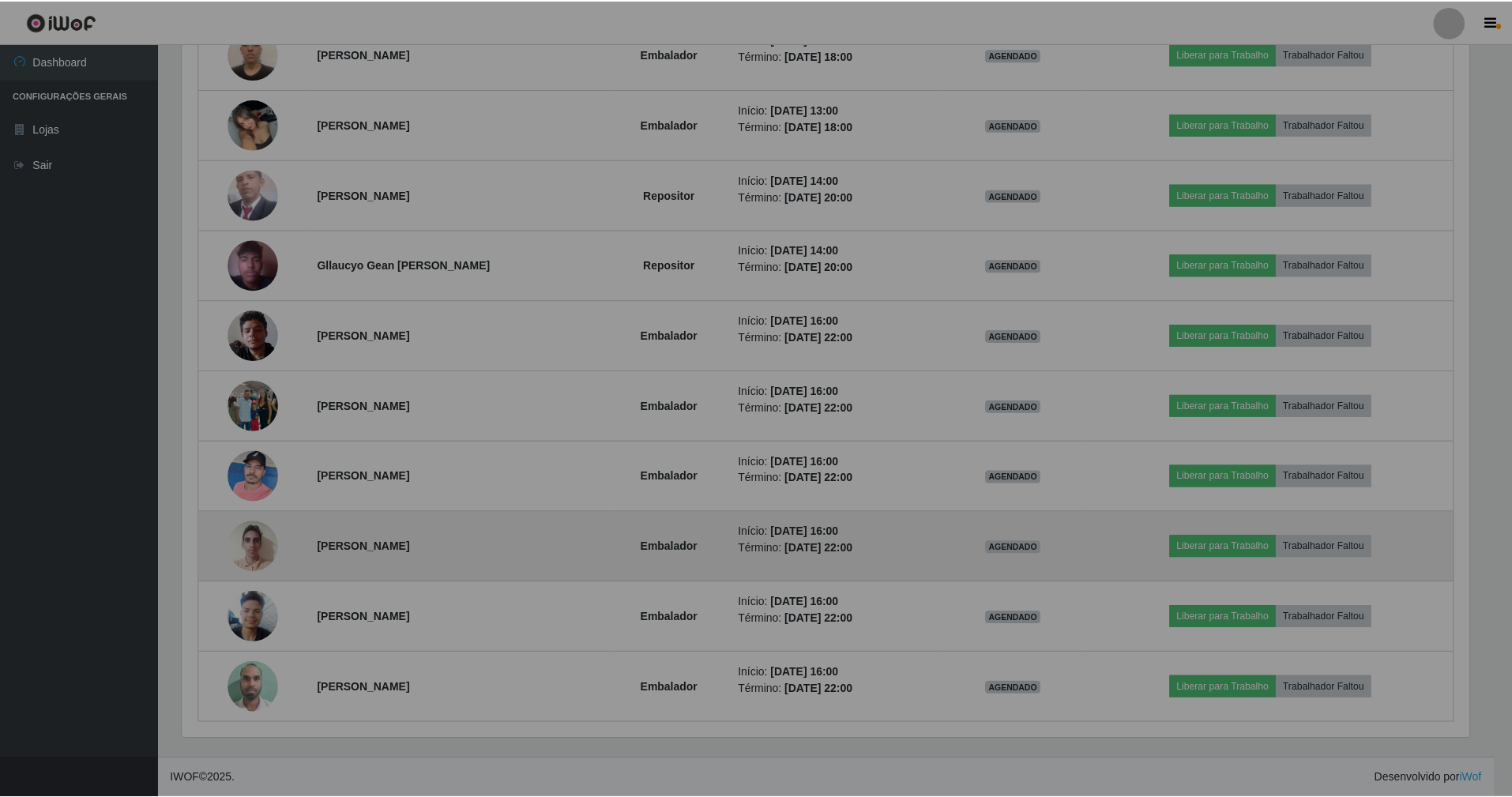
scroll to position [328, 1305]
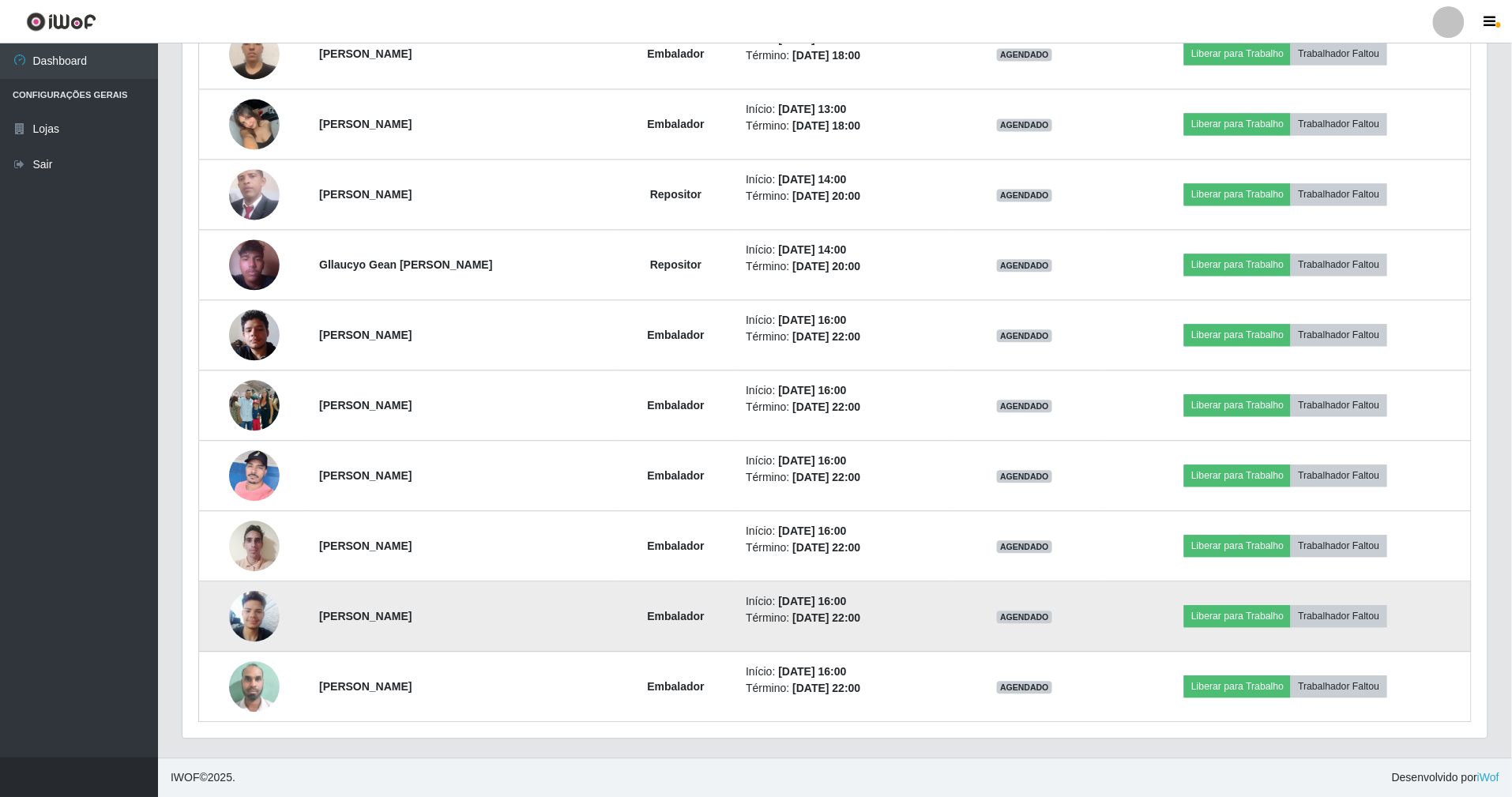
click at [240, 611] on img at bounding box center [254, 615] width 51 height 67
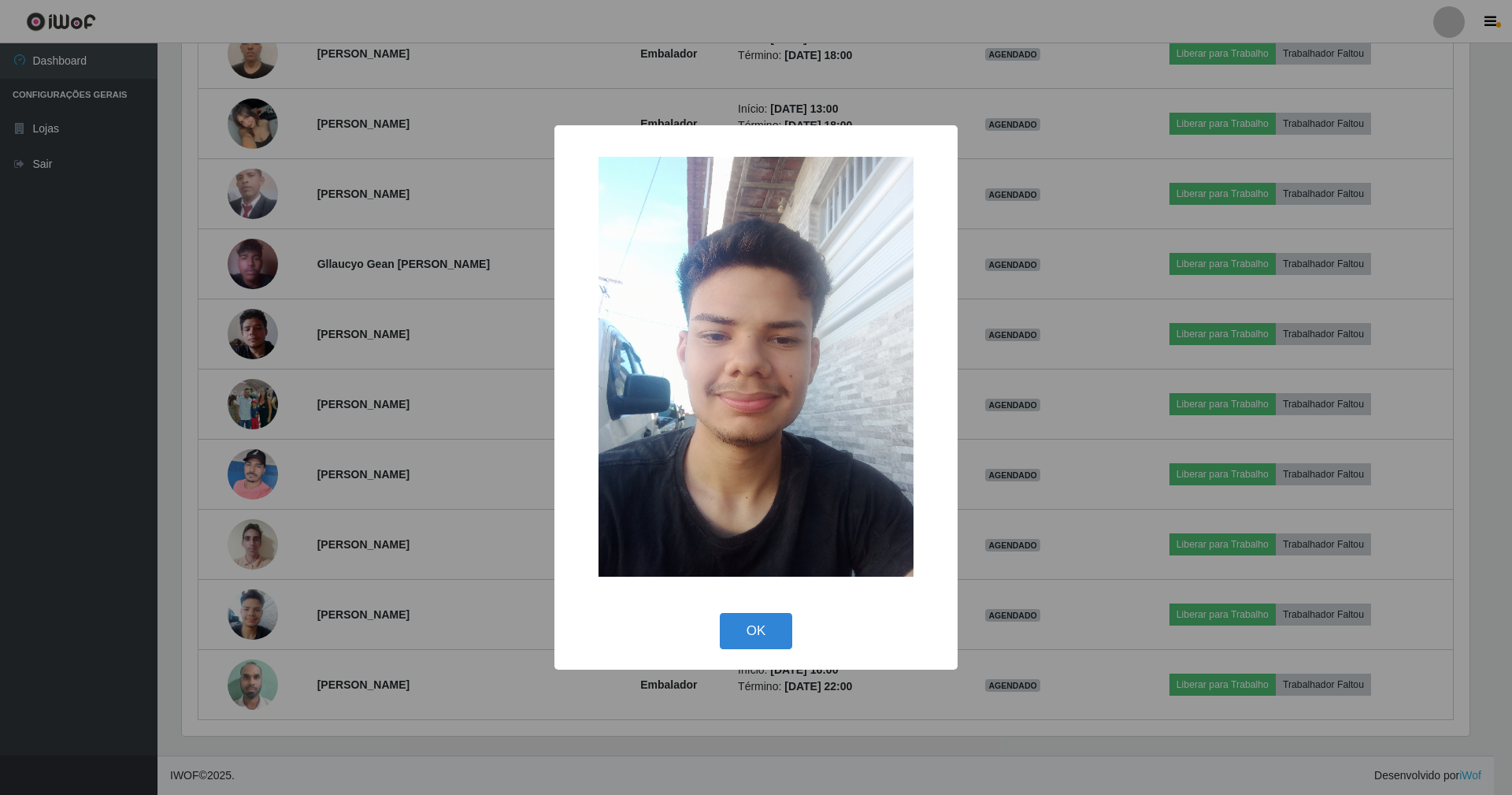
click at [755, 653] on div "OK Cancel" at bounding box center [756, 631] width 372 height 45
click at [764, 644] on button "OK" at bounding box center [756, 631] width 73 height 37
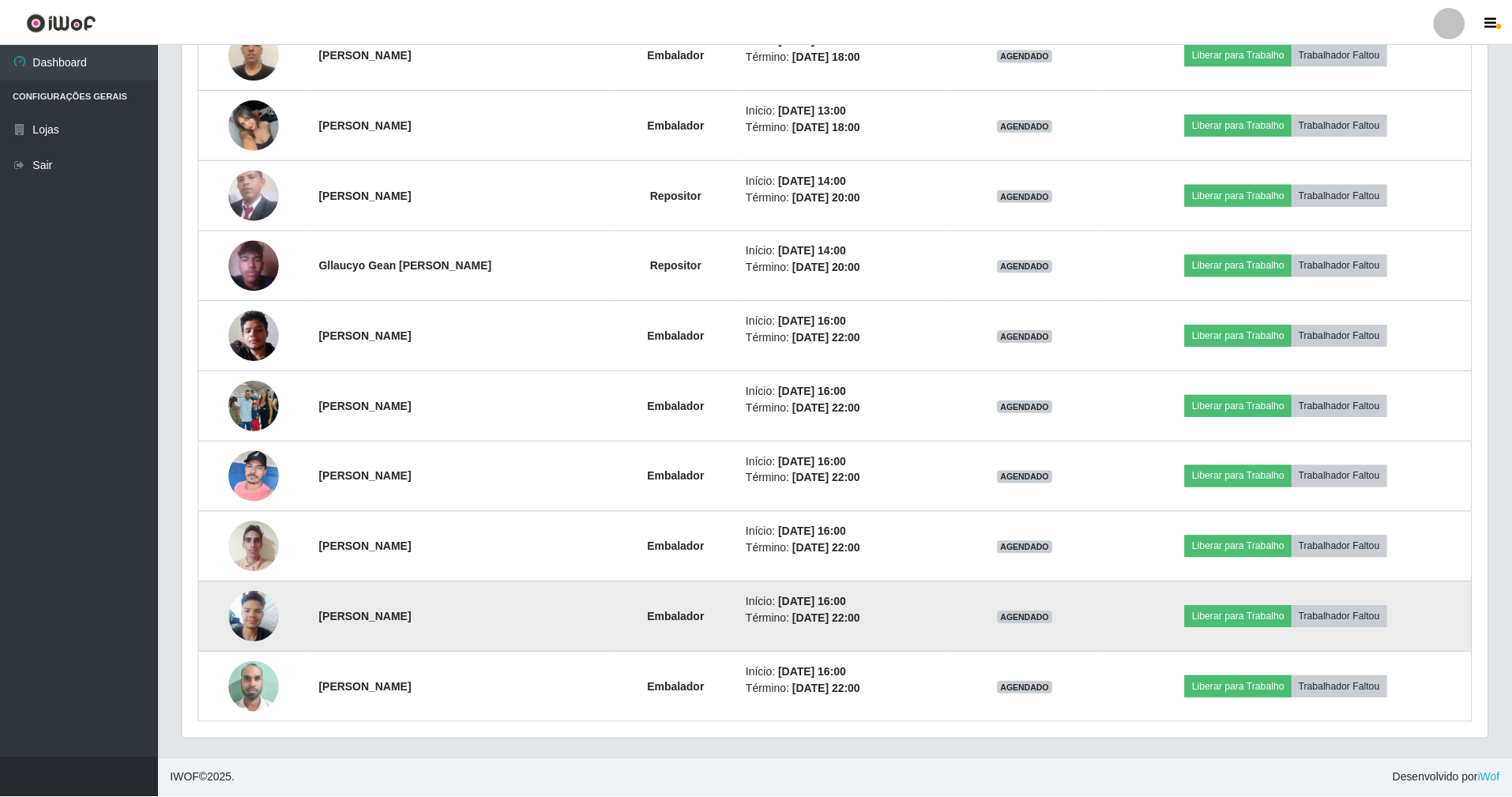
scroll to position [0, 0]
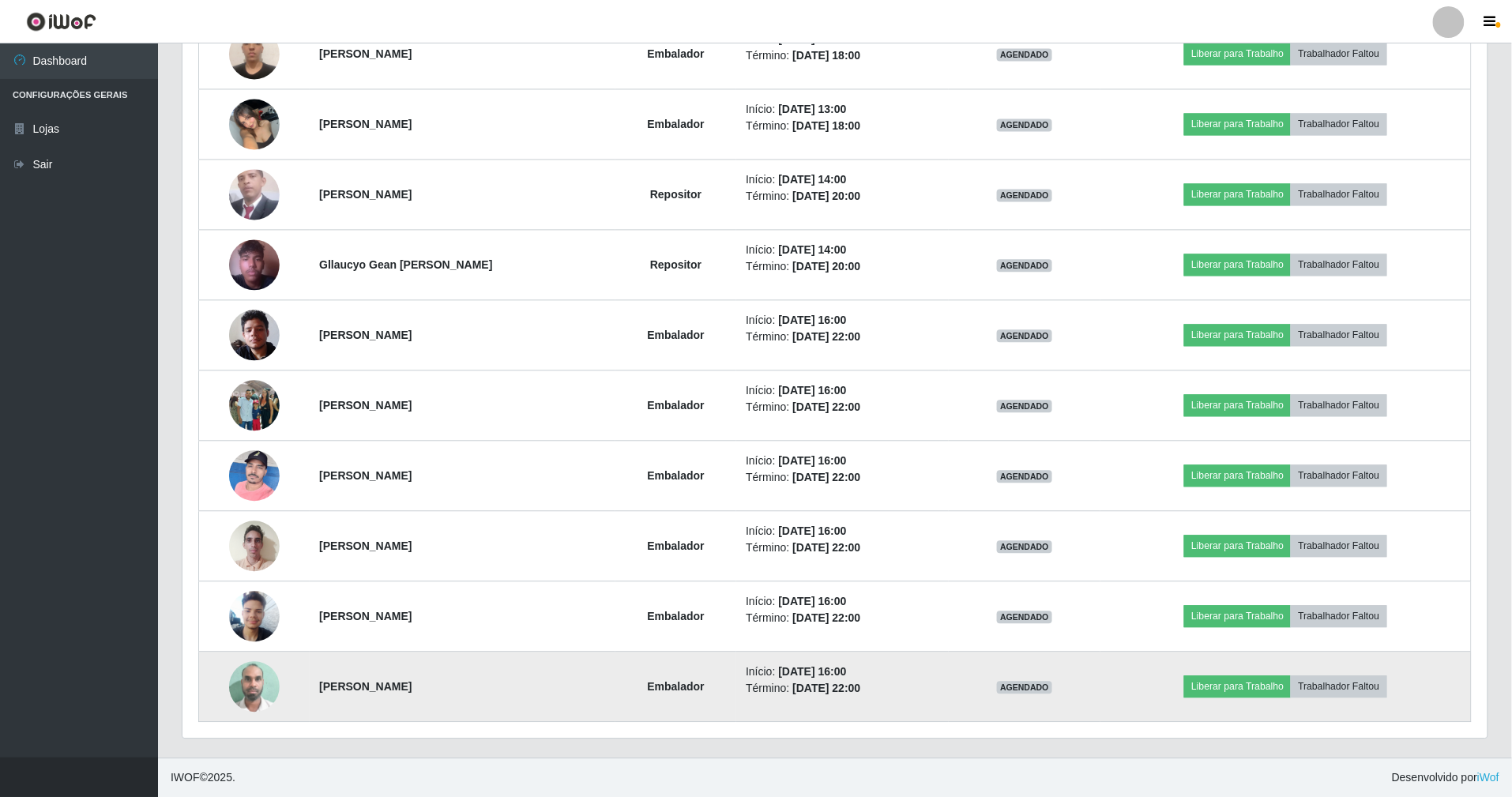
click at [241, 664] on img at bounding box center [254, 685] width 51 height 67
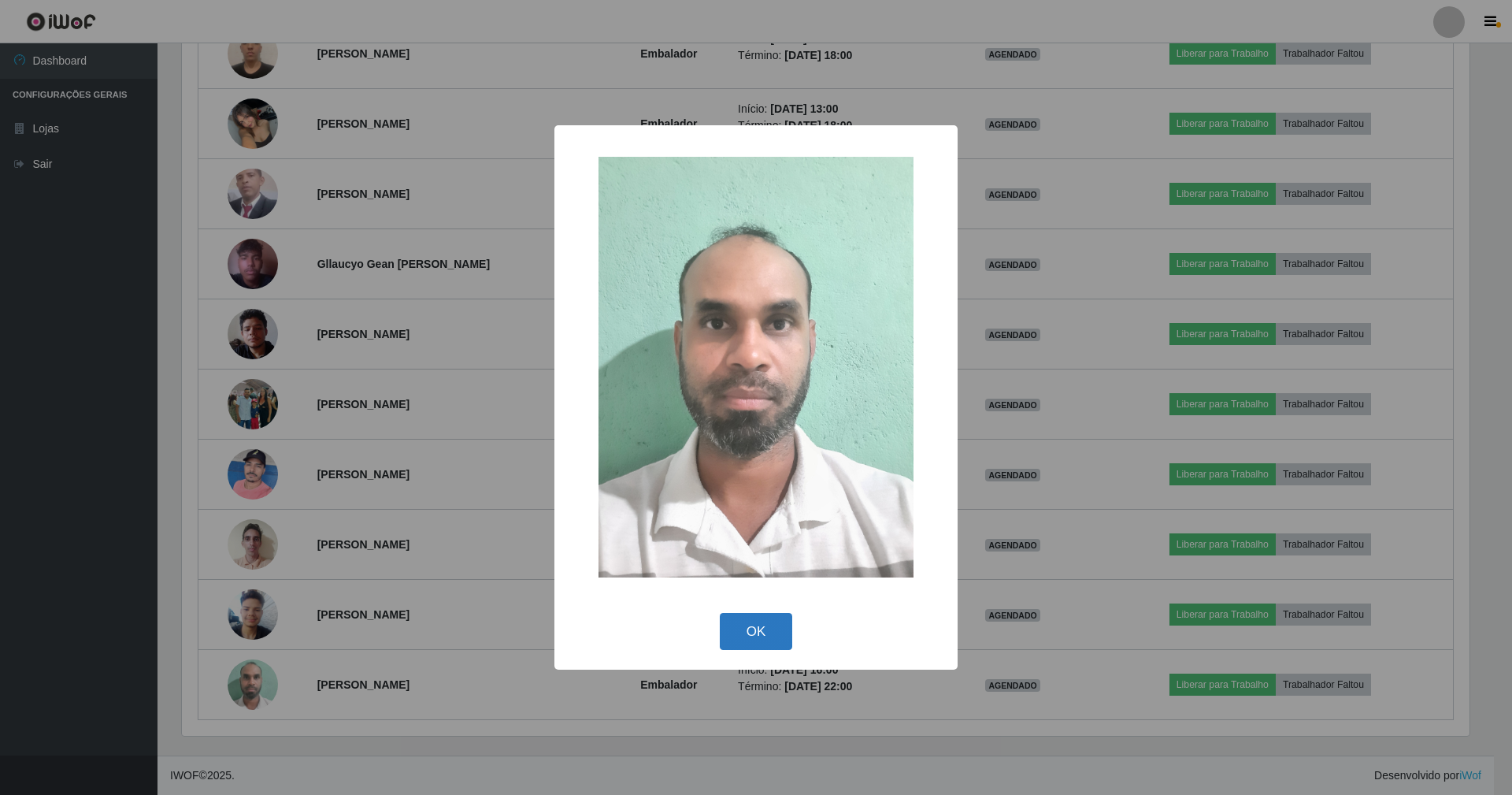
click at [782, 630] on button "OK" at bounding box center [756, 631] width 73 height 37
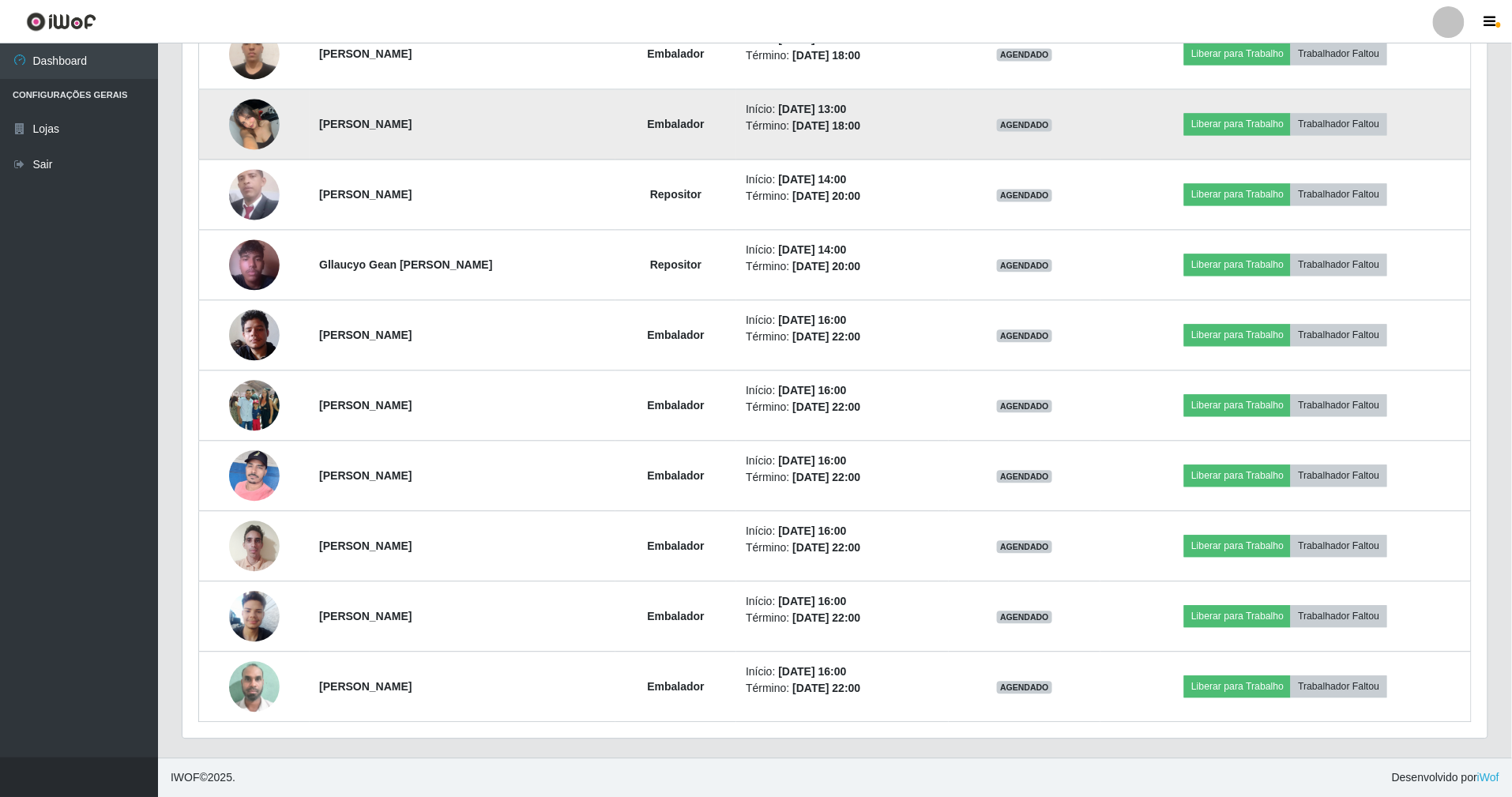
click at [256, 114] on img at bounding box center [254, 123] width 51 height 67
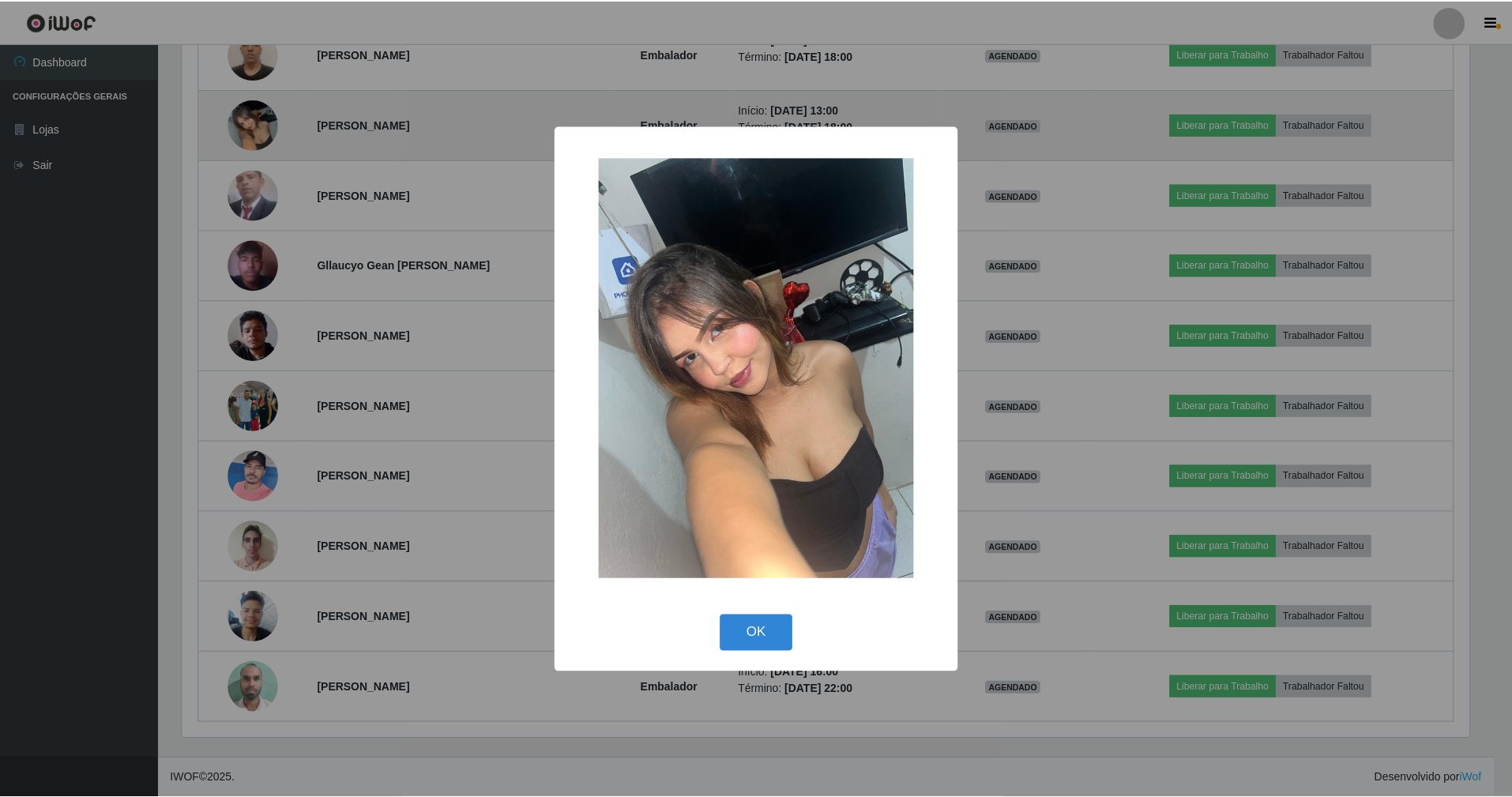
scroll to position [328, 1291]
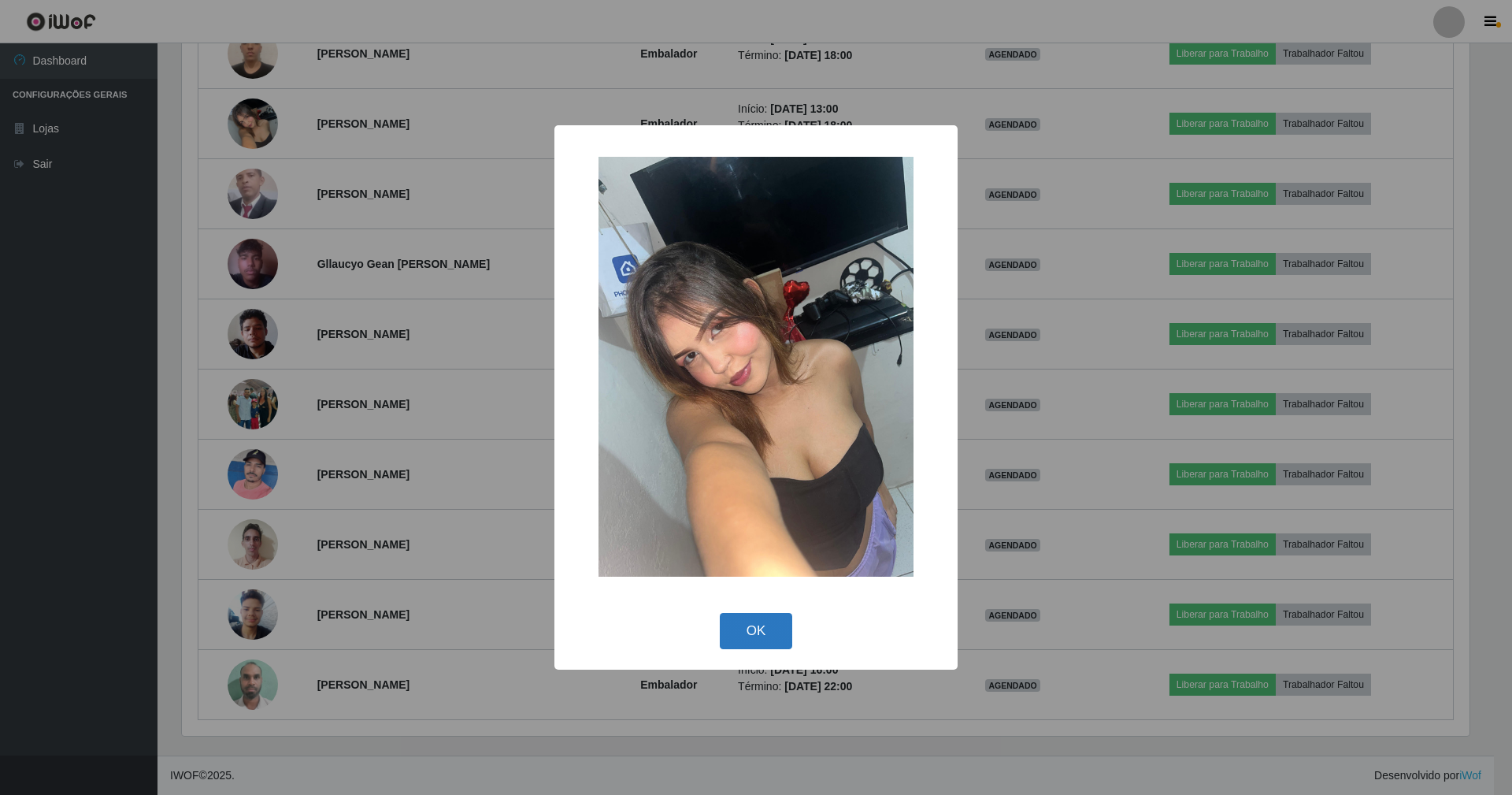
click at [770, 621] on button "OK" at bounding box center [756, 631] width 73 height 37
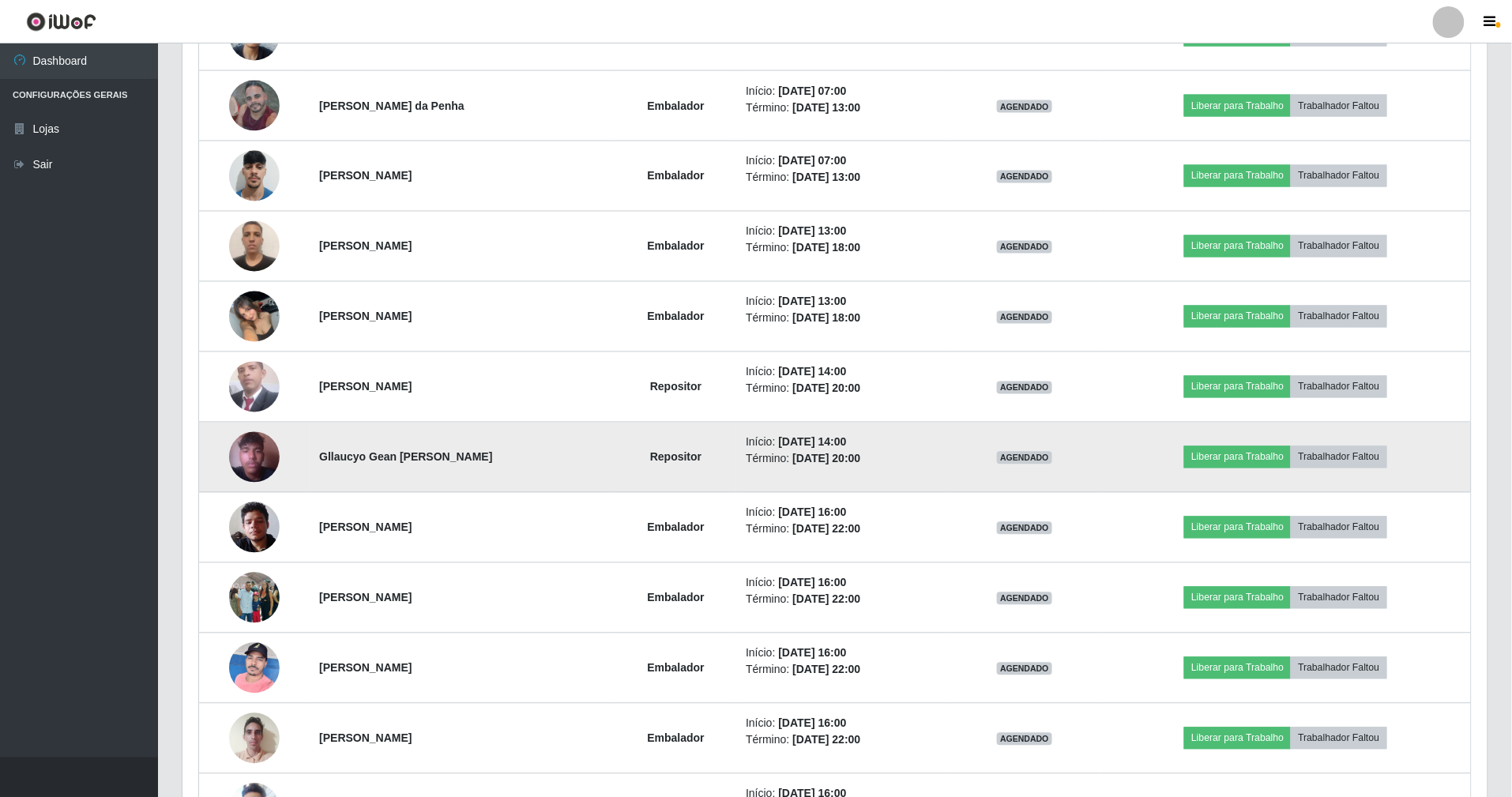
scroll to position [962, 0]
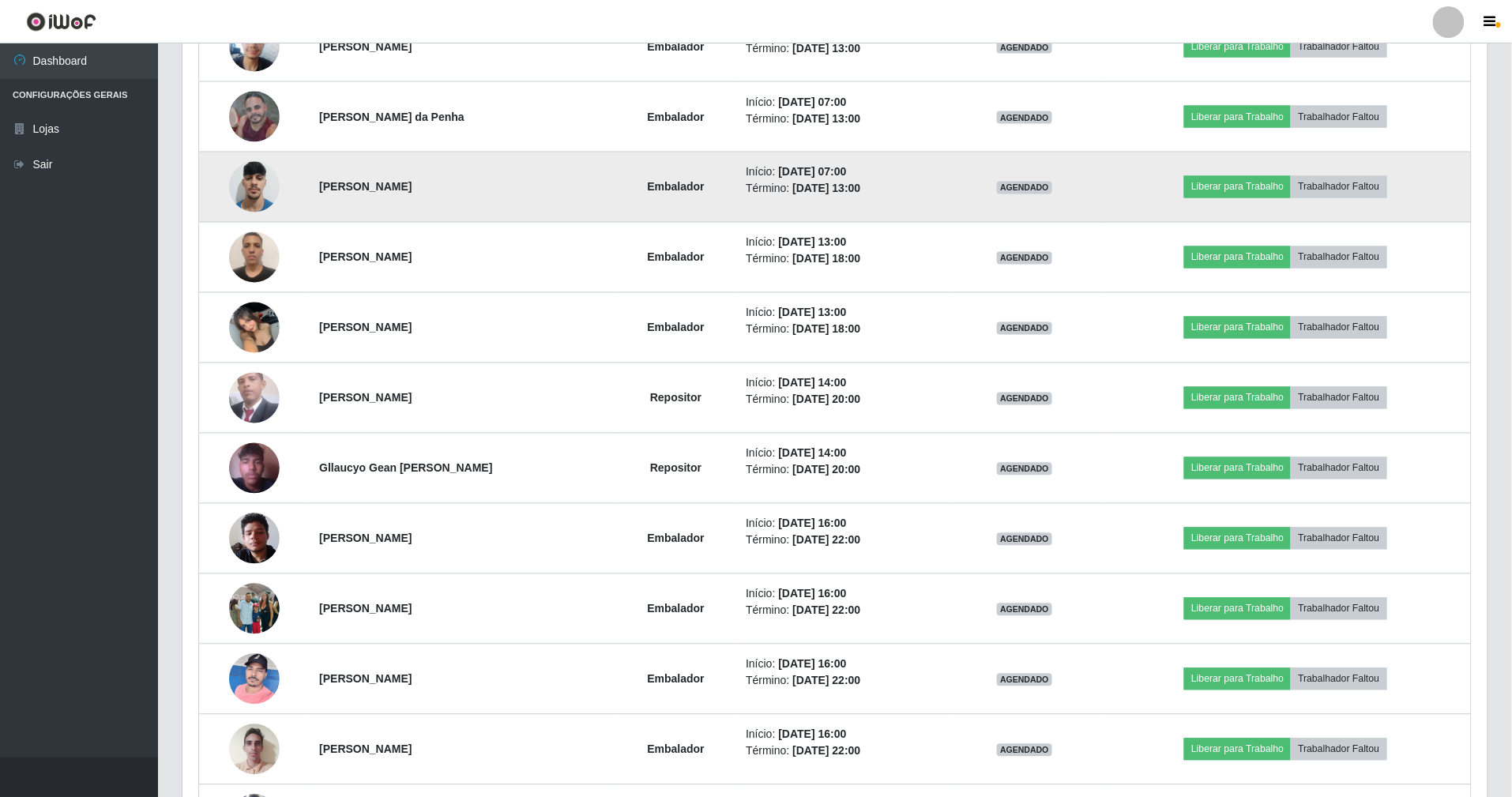
click at [264, 186] on img at bounding box center [254, 186] width 51 height 67
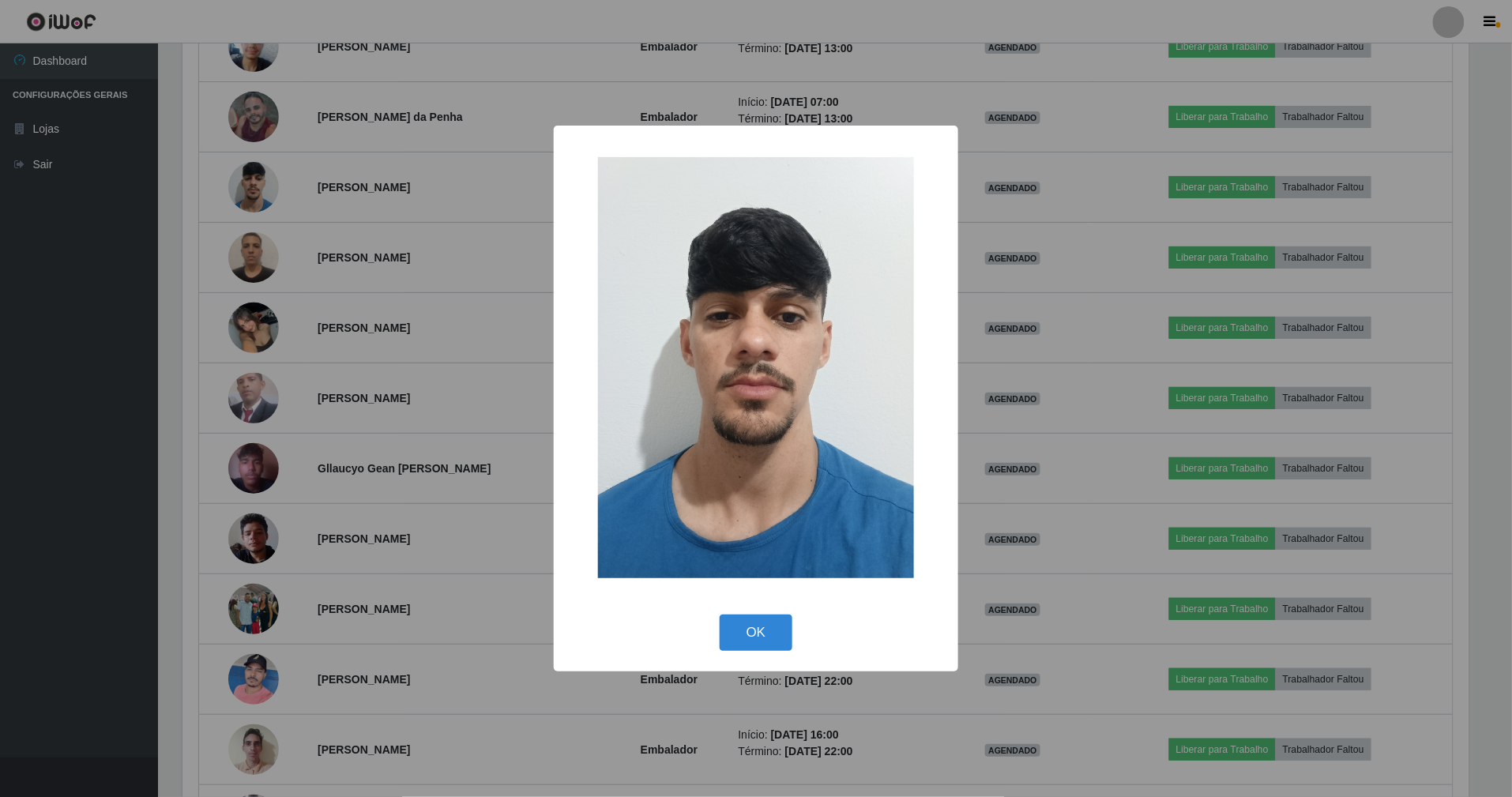
scroll to position [328, 1291]
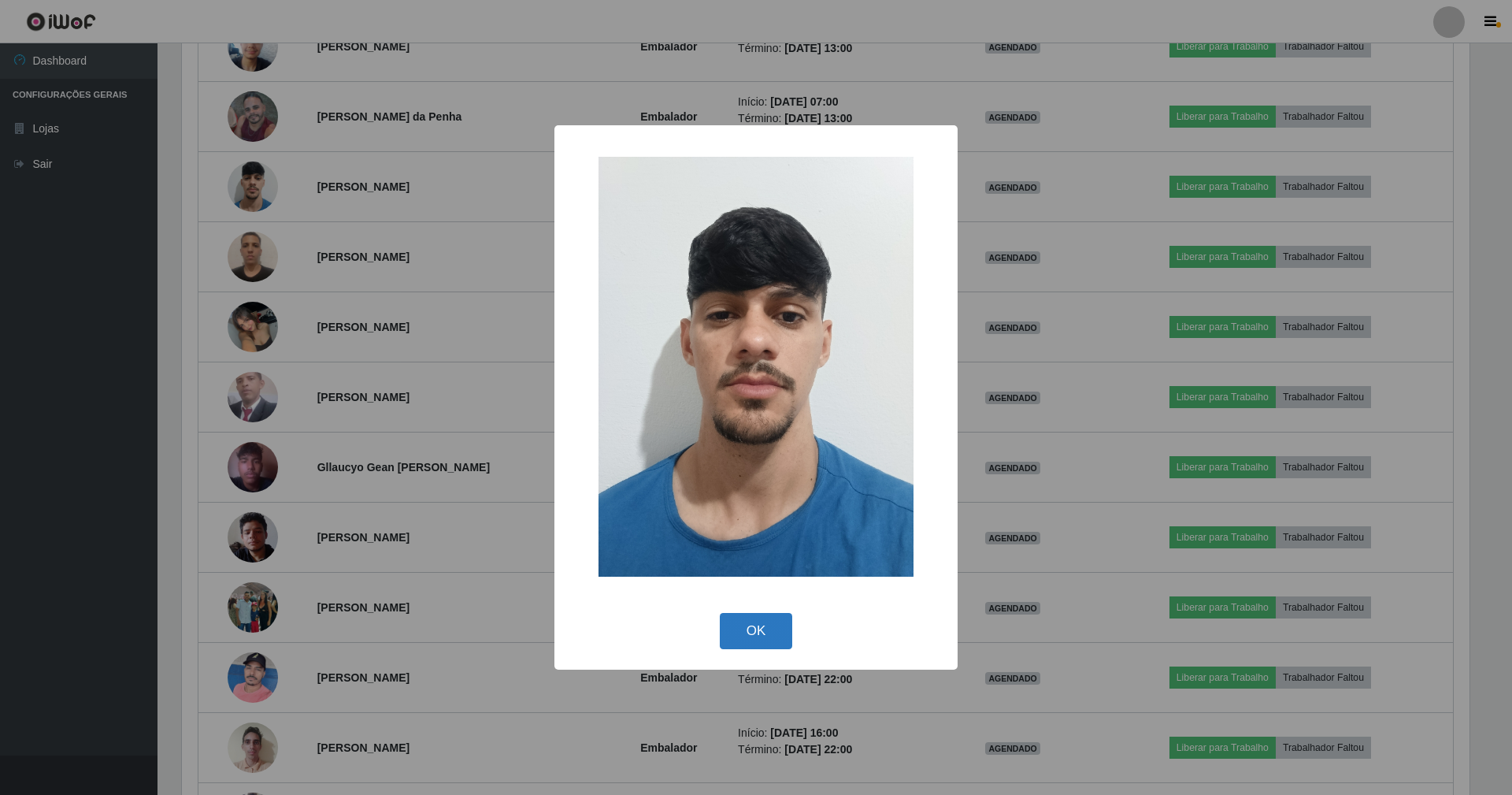
click at [765, 625] on button "OK" at bounding box center [756, 631] width 73 height 37
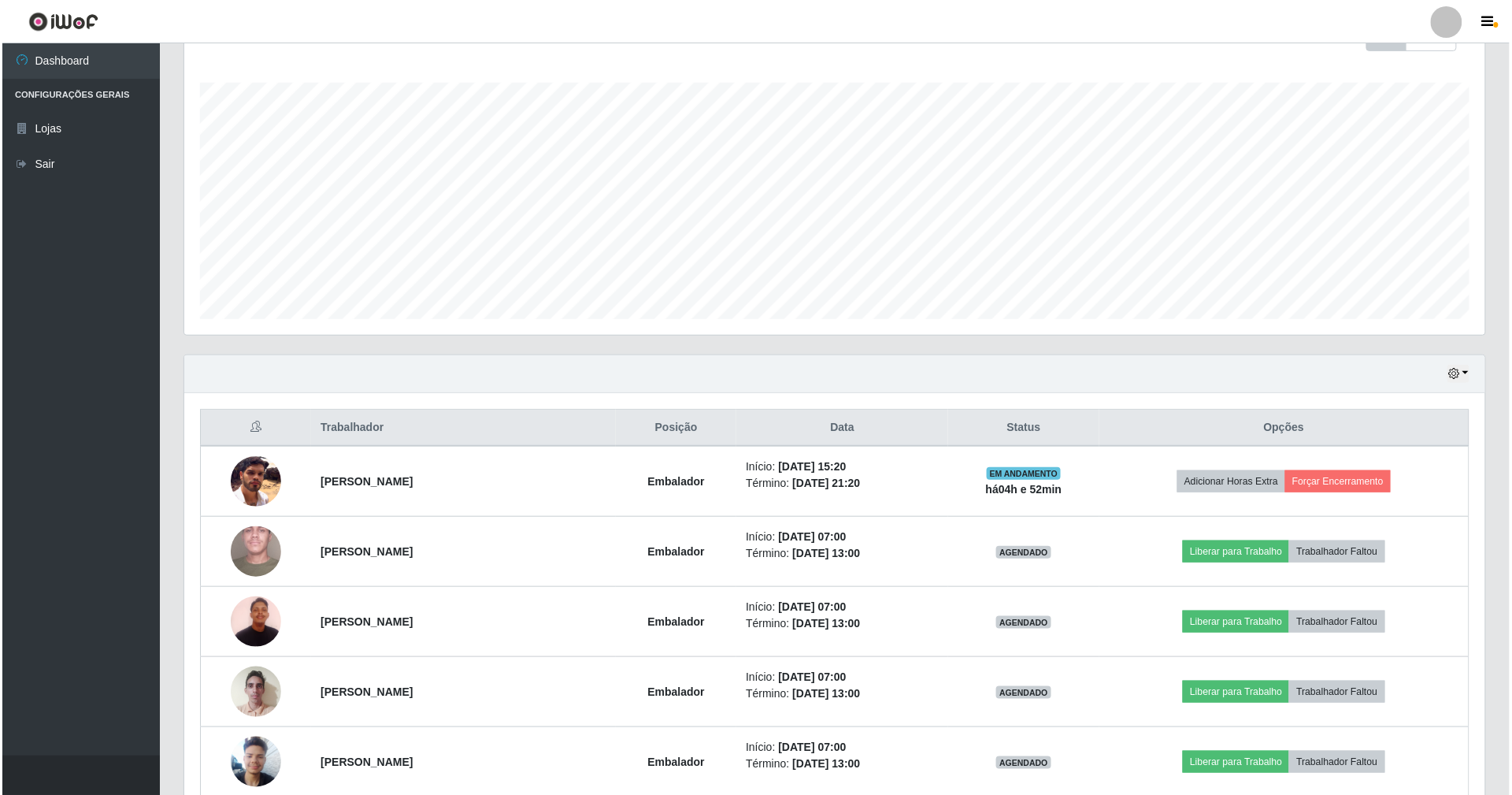
scroll to position [0, 0]
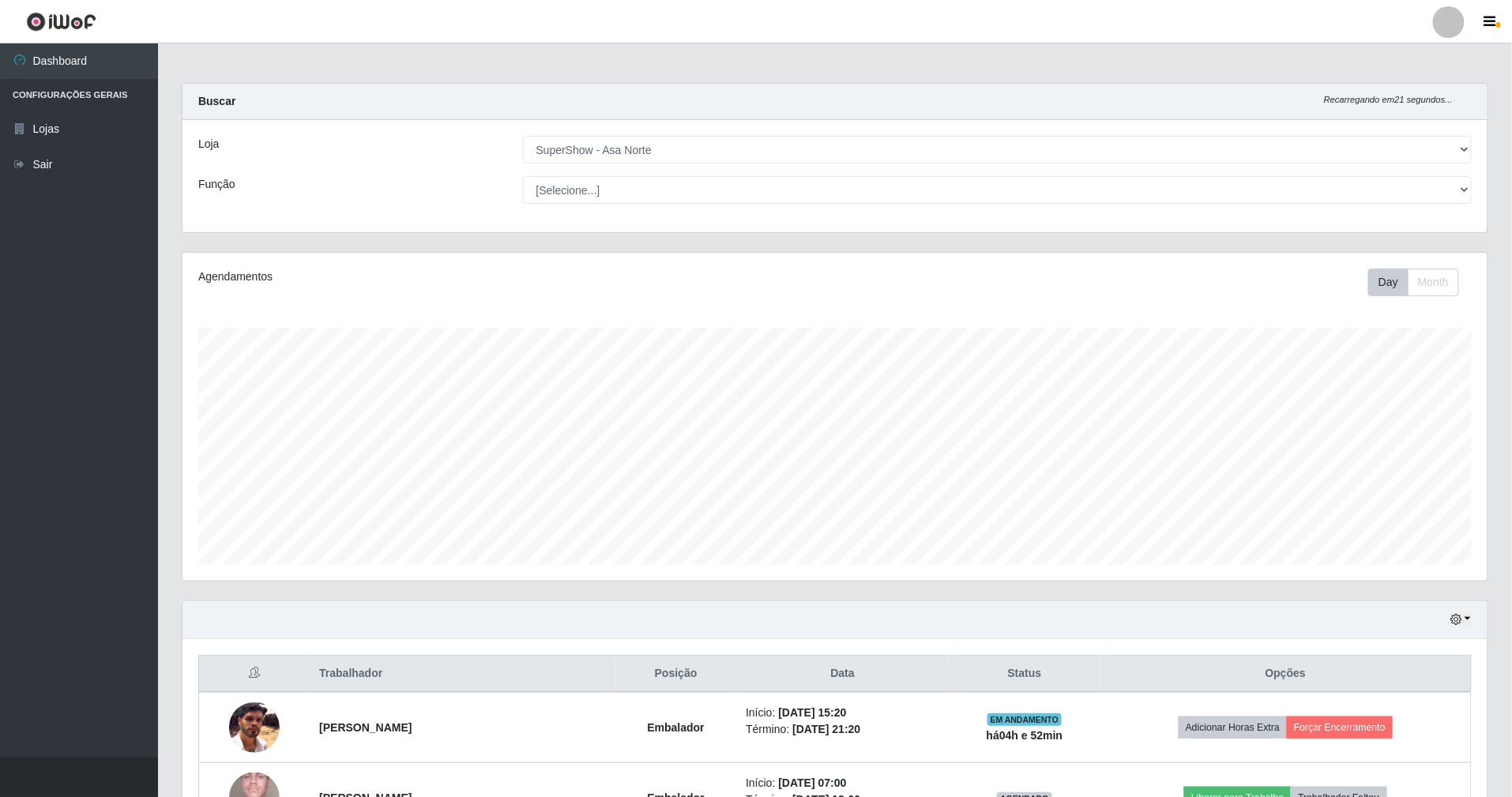
click at [1469, 608] on div "Hoje 1 dia 3 dias 1 Semana Não encerrados" at bounding box center [835, 620] width 1305 height 38
click at [1467, 613] on button "button" at bounding box center [1460, 619] width 22 height 18
click at [1411, 465] on button "Hoje" at bounding box center [1408, 459] width 124 height 33
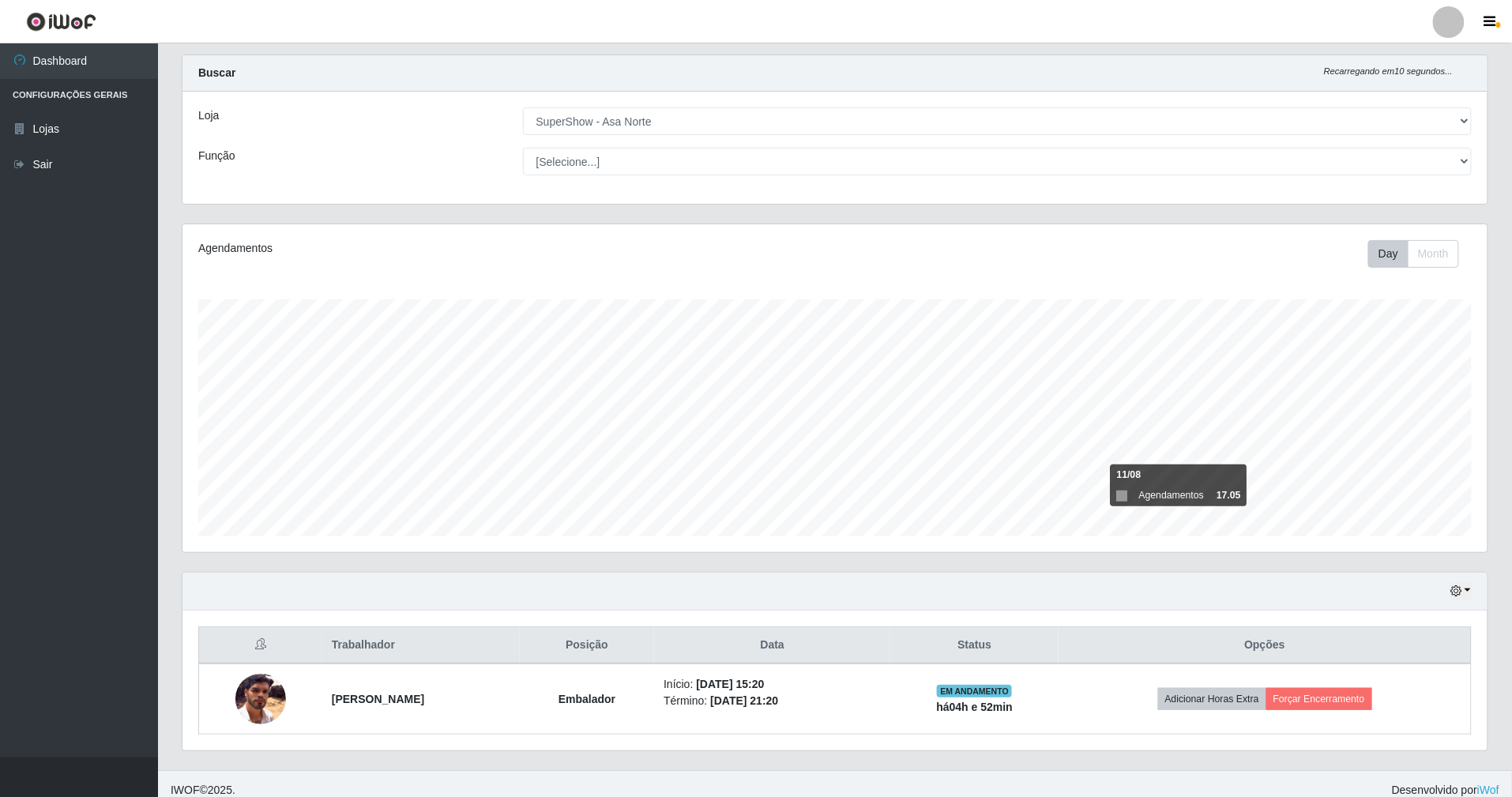
scroll to position [44, 0]
